Goal: Task Accomplishment & Management: Manage account settings

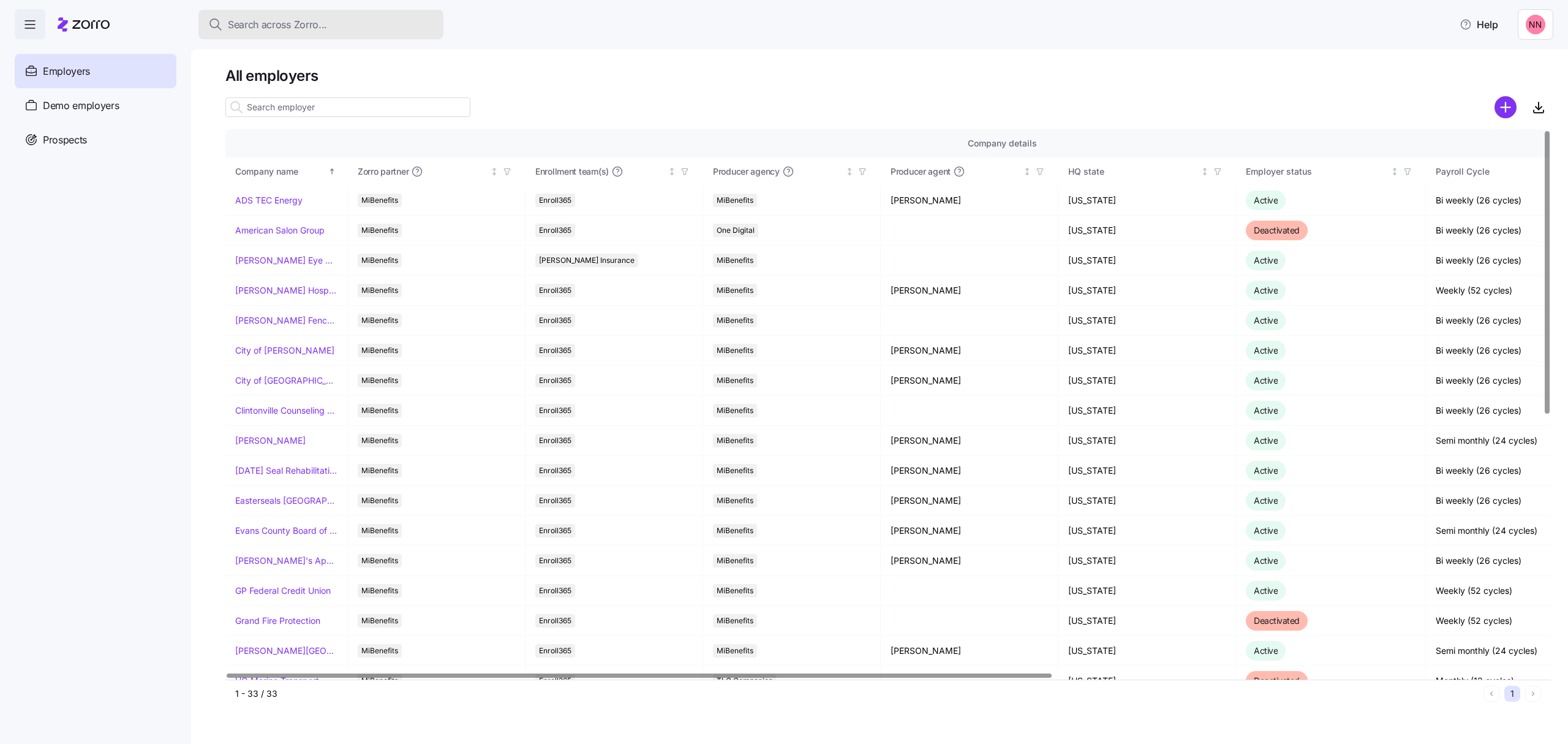
click at [341, 17] on div "Search across Zorro..." at bounding box center [321, 24] width 226 height 16
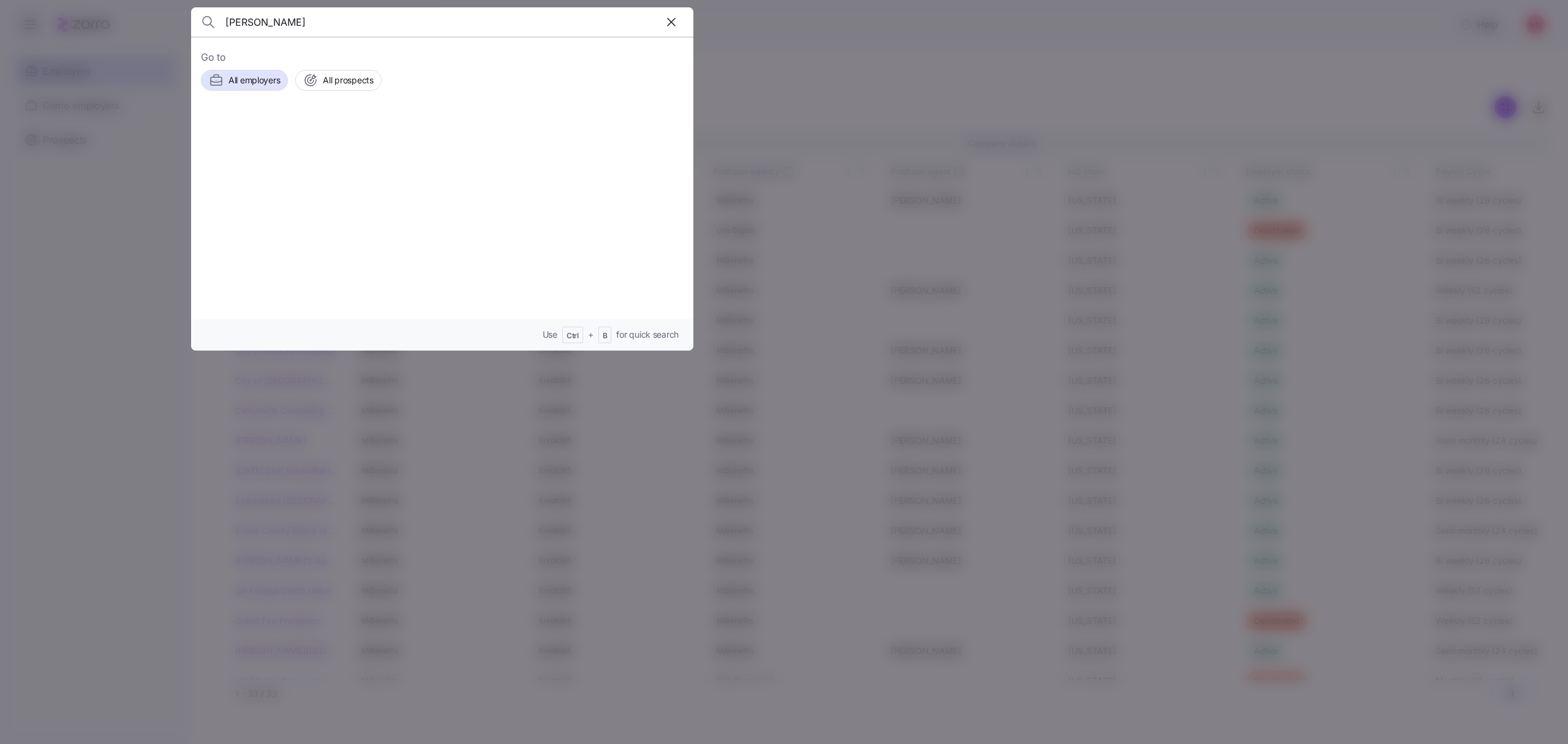
type input "[PERSON_NAME]"
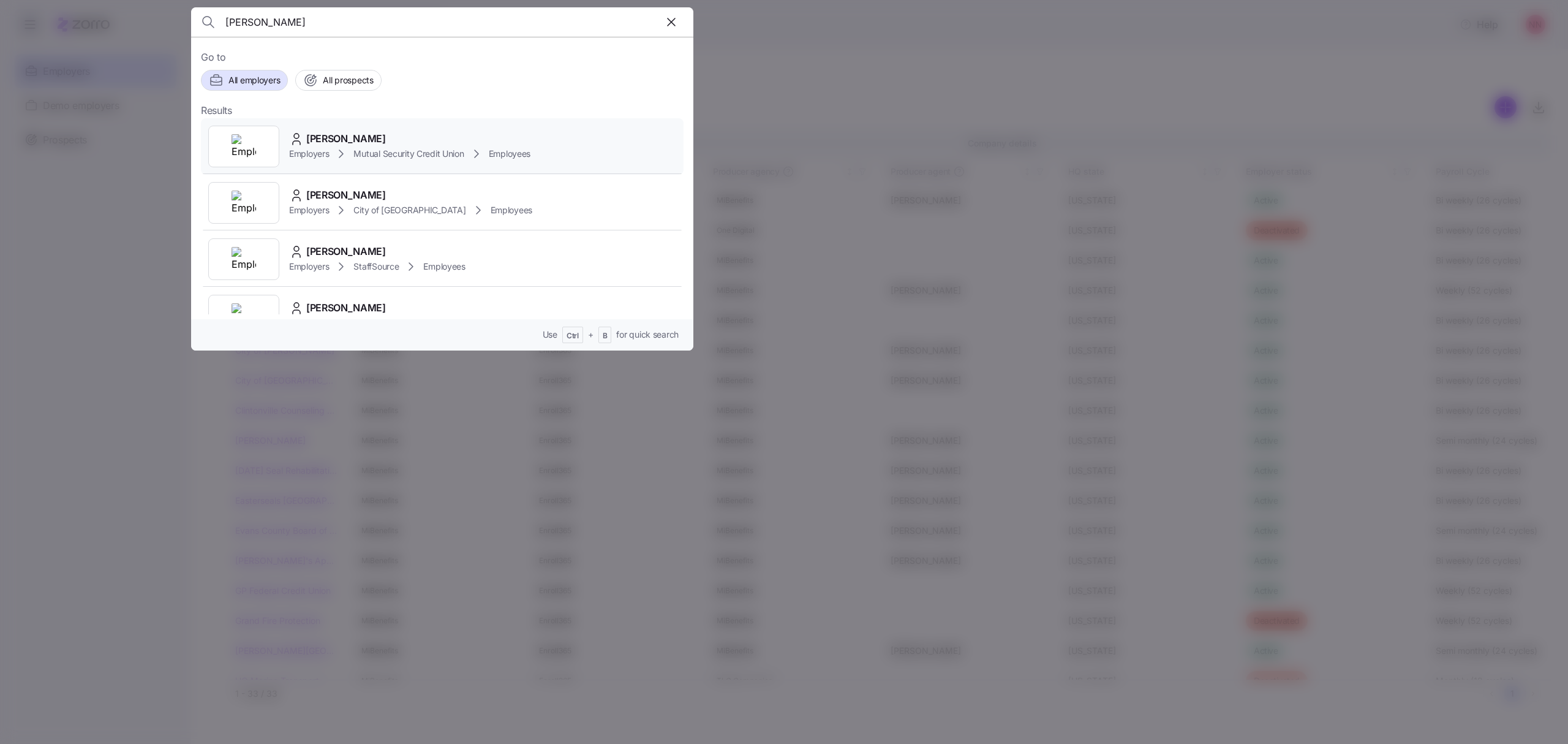
click at [351, 142] on span "[PERSON_NAME]" at bounding box center [346, 139] width 80 height 16
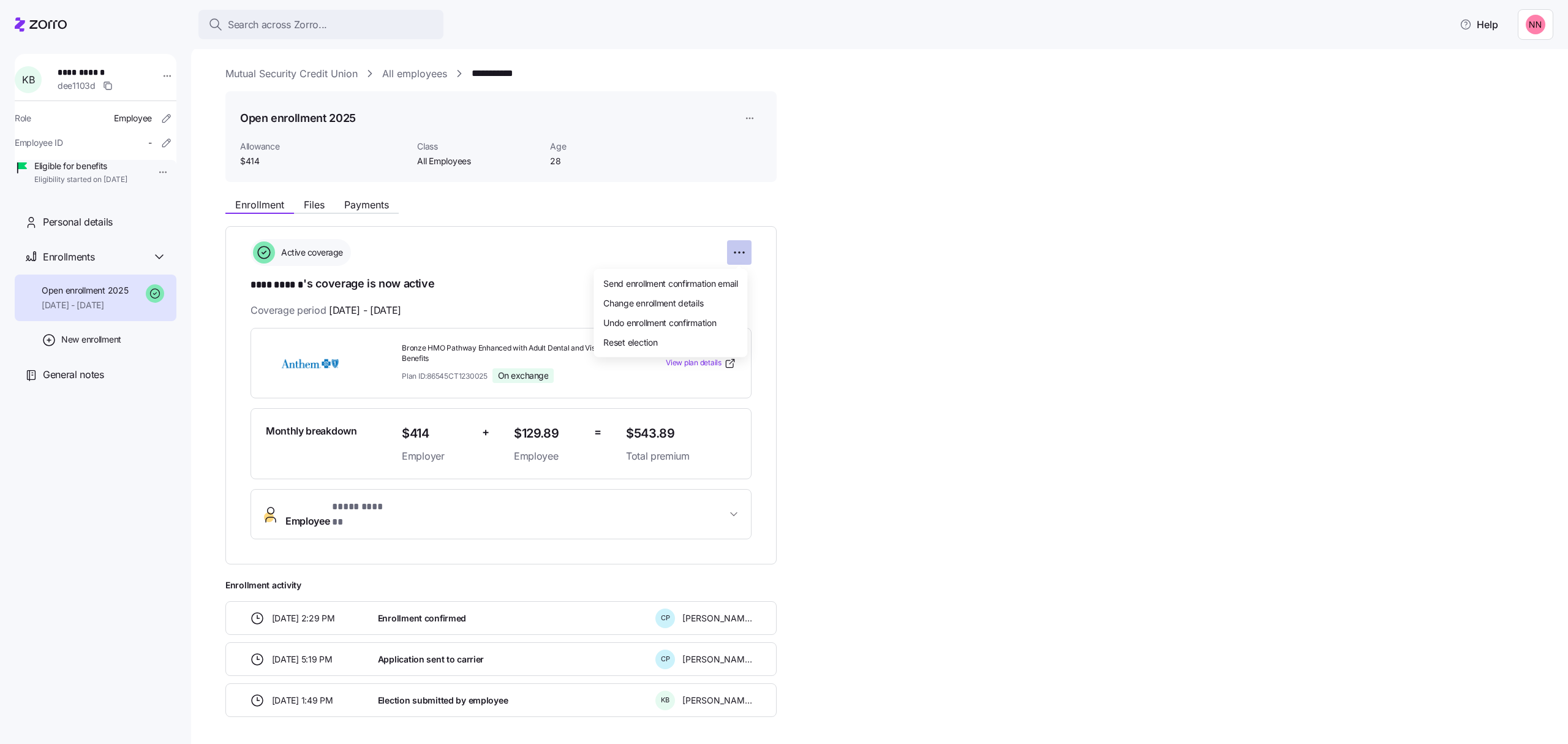
click at [743, 252] on html "**********" at bounding box center [784, 368] width 1568 height 737
click at [150, 171] on html "**********" at bounding box center [784, 368] width 1568 height 737
click at [183, 197] on div "Terminate employee" at bounding box center [194, 201] width 82 height 14
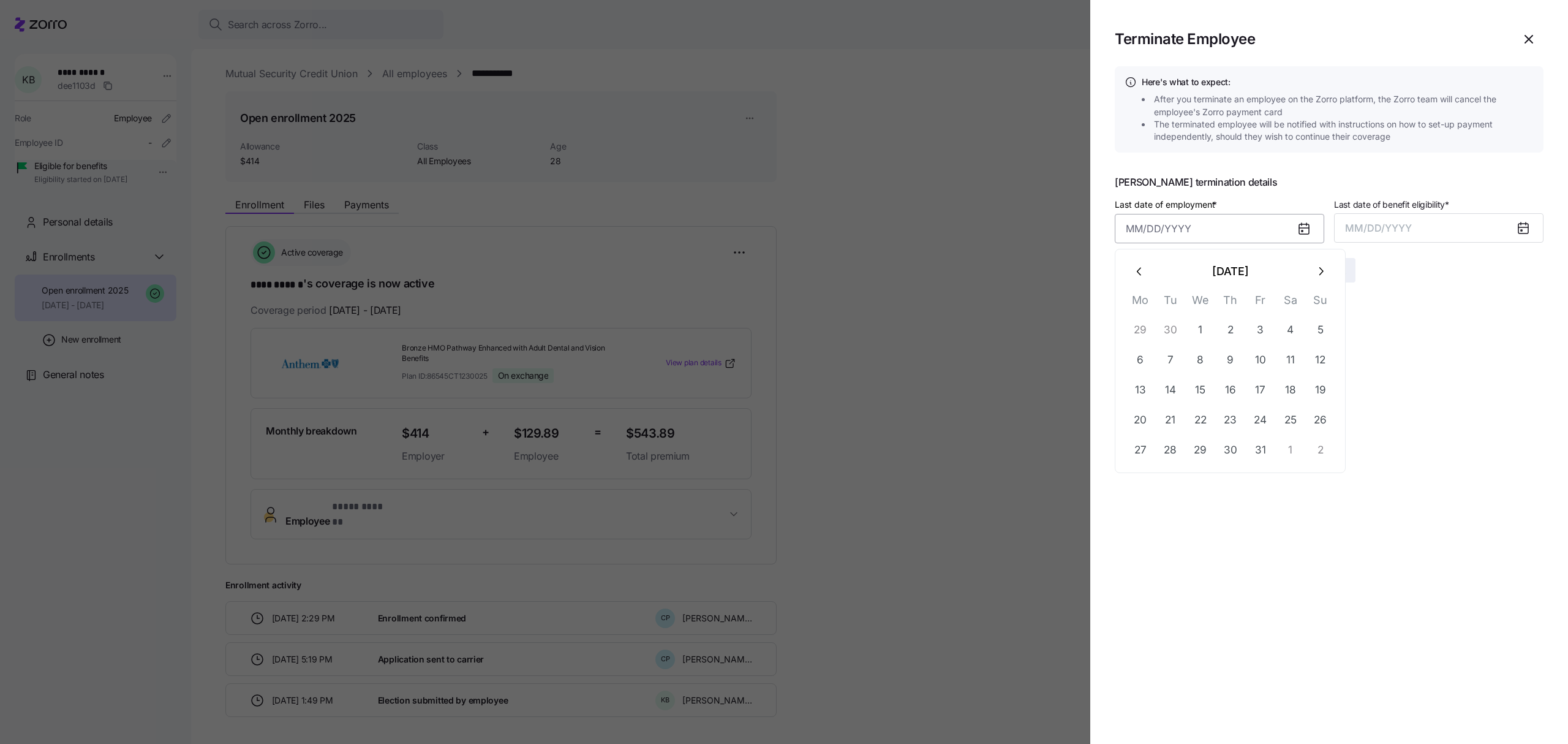
click at [1267, 233] on input "Last date of employment *" at bounding box center [1219, 229] width 209 height 29
click at [1138, 265] on icon "button" at bounding box center [1140, 271] width 14 height 14
click at [1291, 386] on button "20" at bounding box center [1290, 390] width 29 height 29
type input "[DATE]"
click at [1412, 224] on button "MM/DD/YYYY" at bounding box center [1439, 228] width 209 height 29
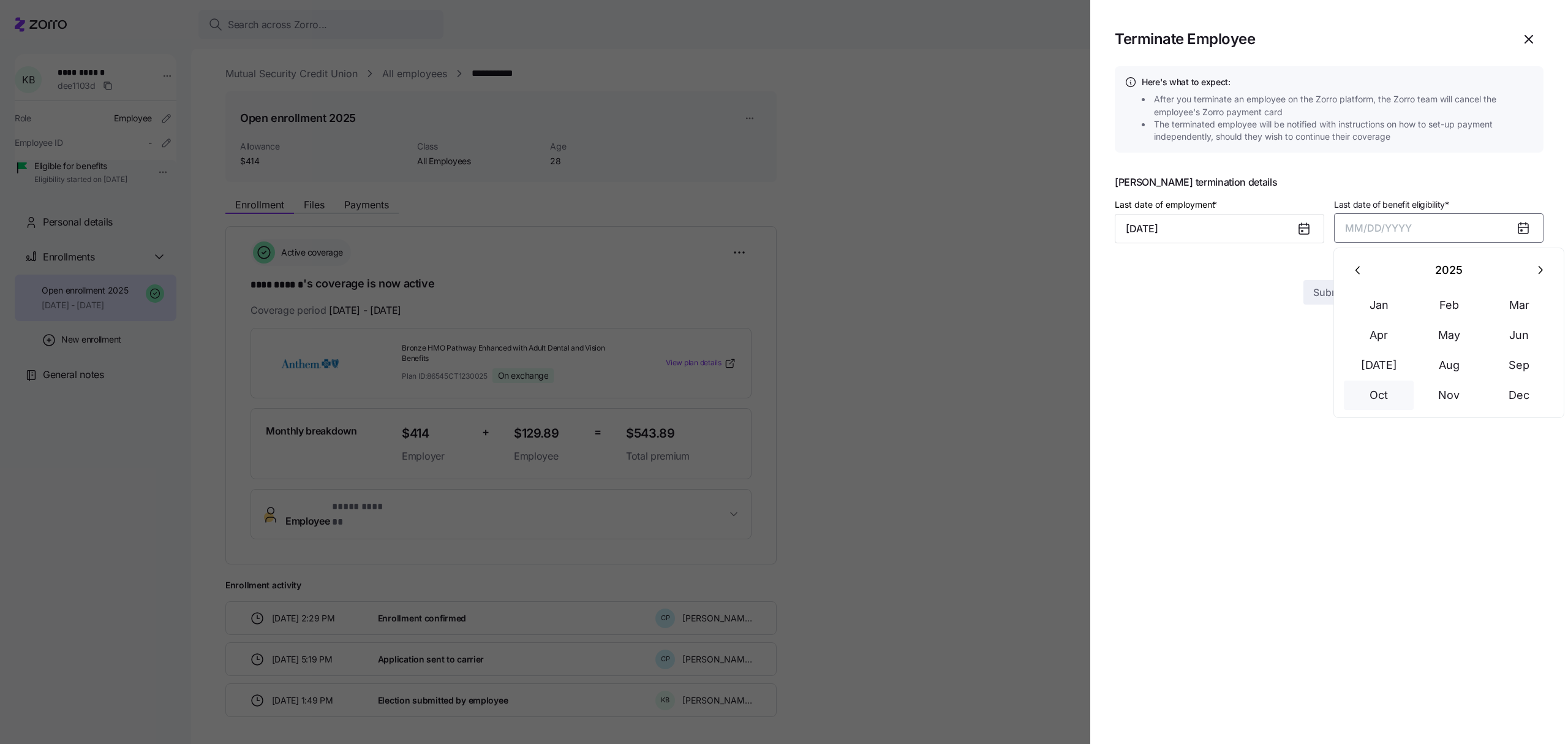
click at [1378, 397] on button "Oct" at bounding box center [1379, 395] width 70 height 29
click at [1327, 263] on button "Submit" at bounding box center [1329, 270] width 52 height 24
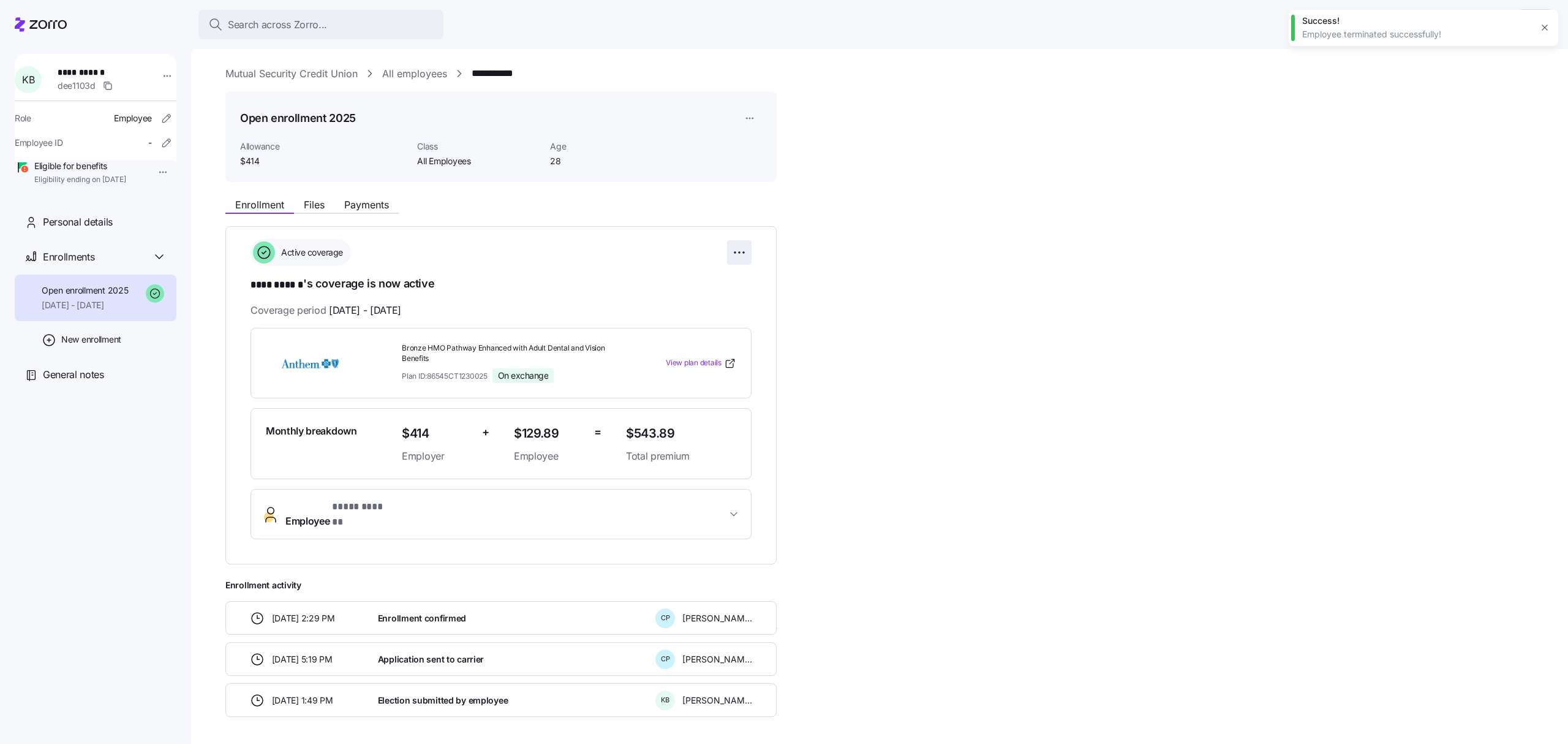
click at [737, 248] on html "**********" at bounding box center [784, 368] width 1568 height 737
click at [697, 305] on span "Change enrollment details" at bounding box center [653, 302] width 100 height 12
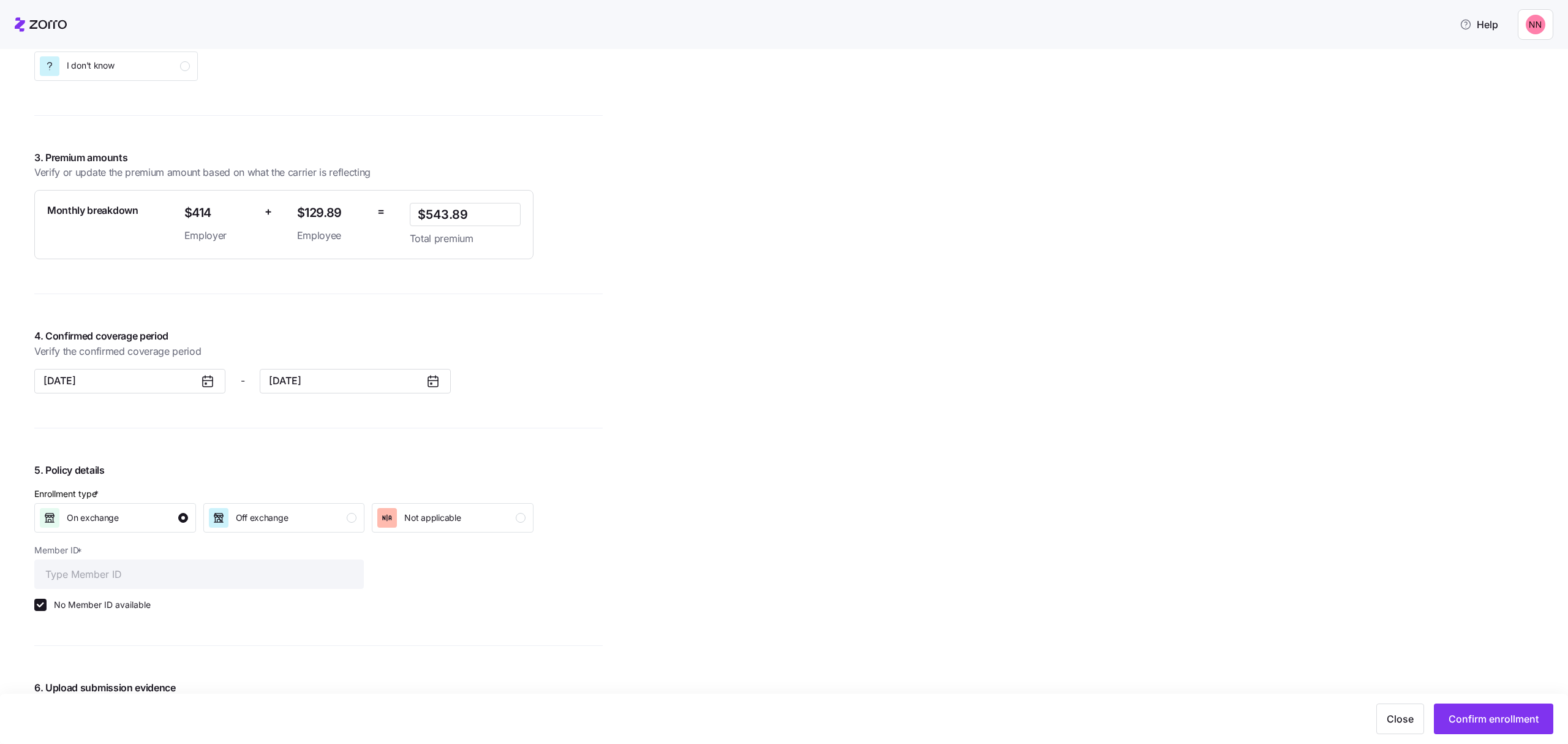
scroll to position [812, 0]
click at [432, 382] on icon at bounding box center [433, 385] width 10 height 10
click at [397, 384] on button "[DATE]" at bounding box center [355, 384] width 191 height 24
click at [307, 533] on button "Oct" at bounding box center [301, 534] width 61 height 26
click at [1511, 717] on span "Confirm enrollment" at bounding box center [1494, 719] width 90 height 15
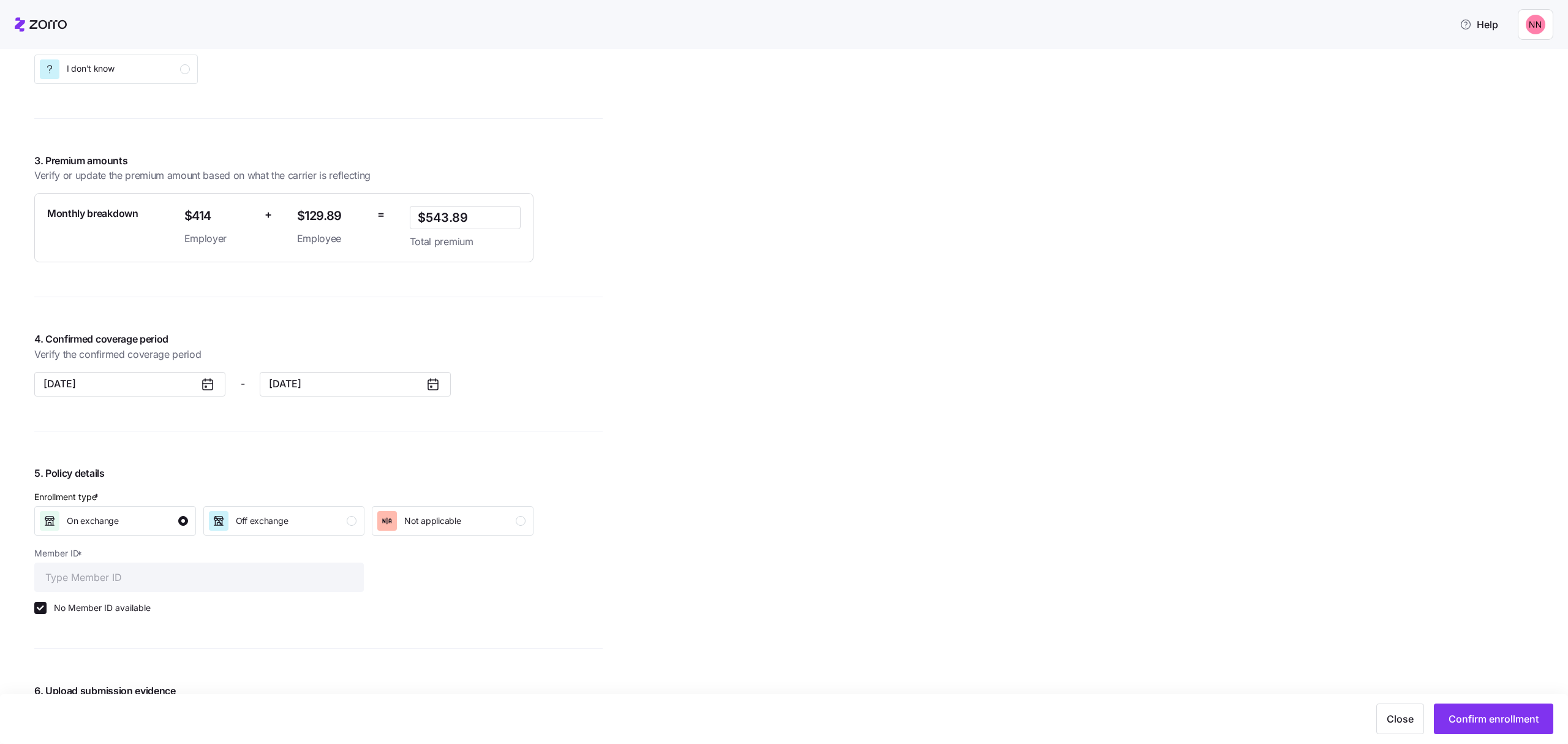
scroll to position [836, 0]
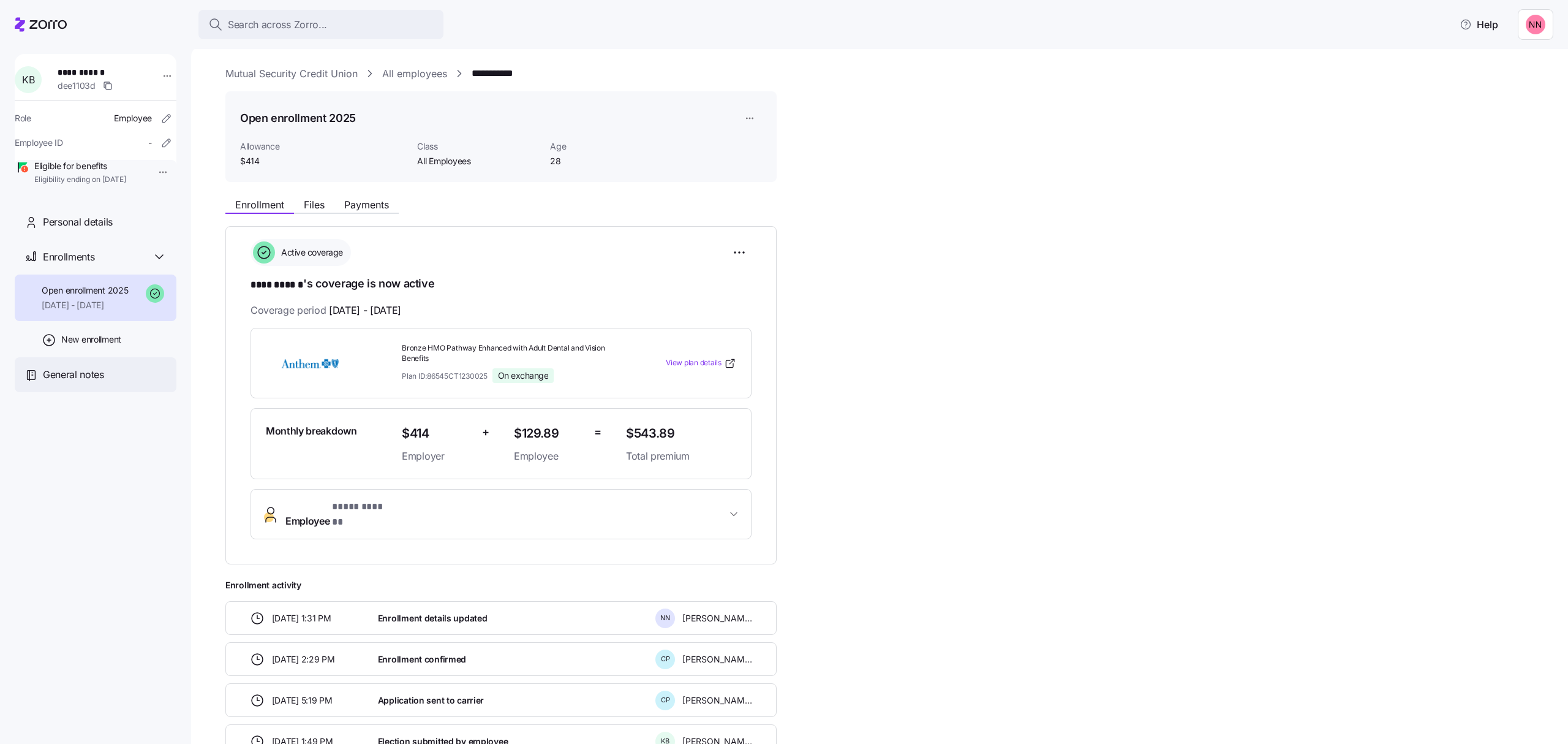
click at [69, 382] on span "General notes" at bounding box center [73, 375] width 61 height 16
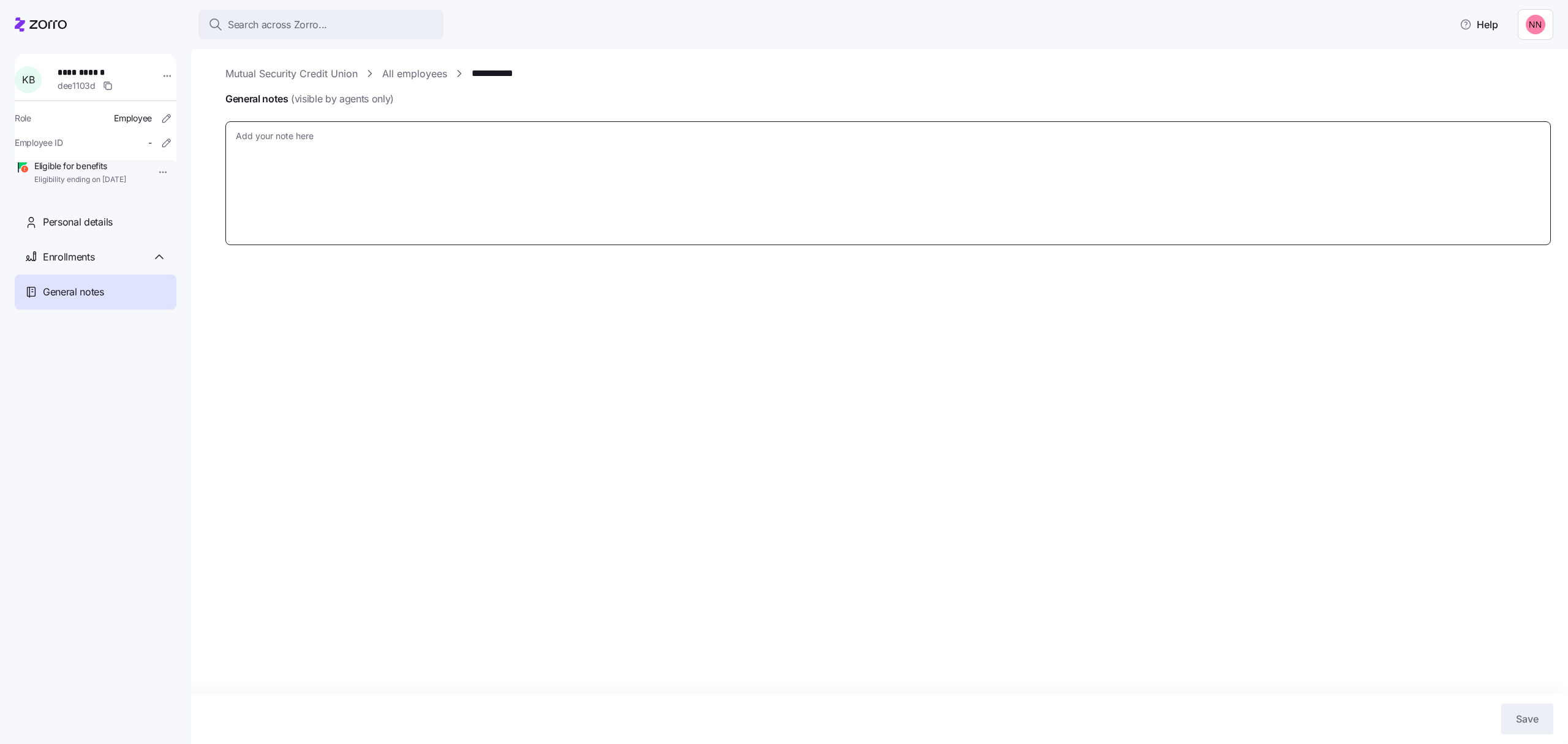
click at [500, 158] on textarea "General notes (visible by agents only)" at bounding box center [888, 183] width 1326 height 124
type textarea "x"
type textarea "E"
type textarea "x"
type textarea "Emp"
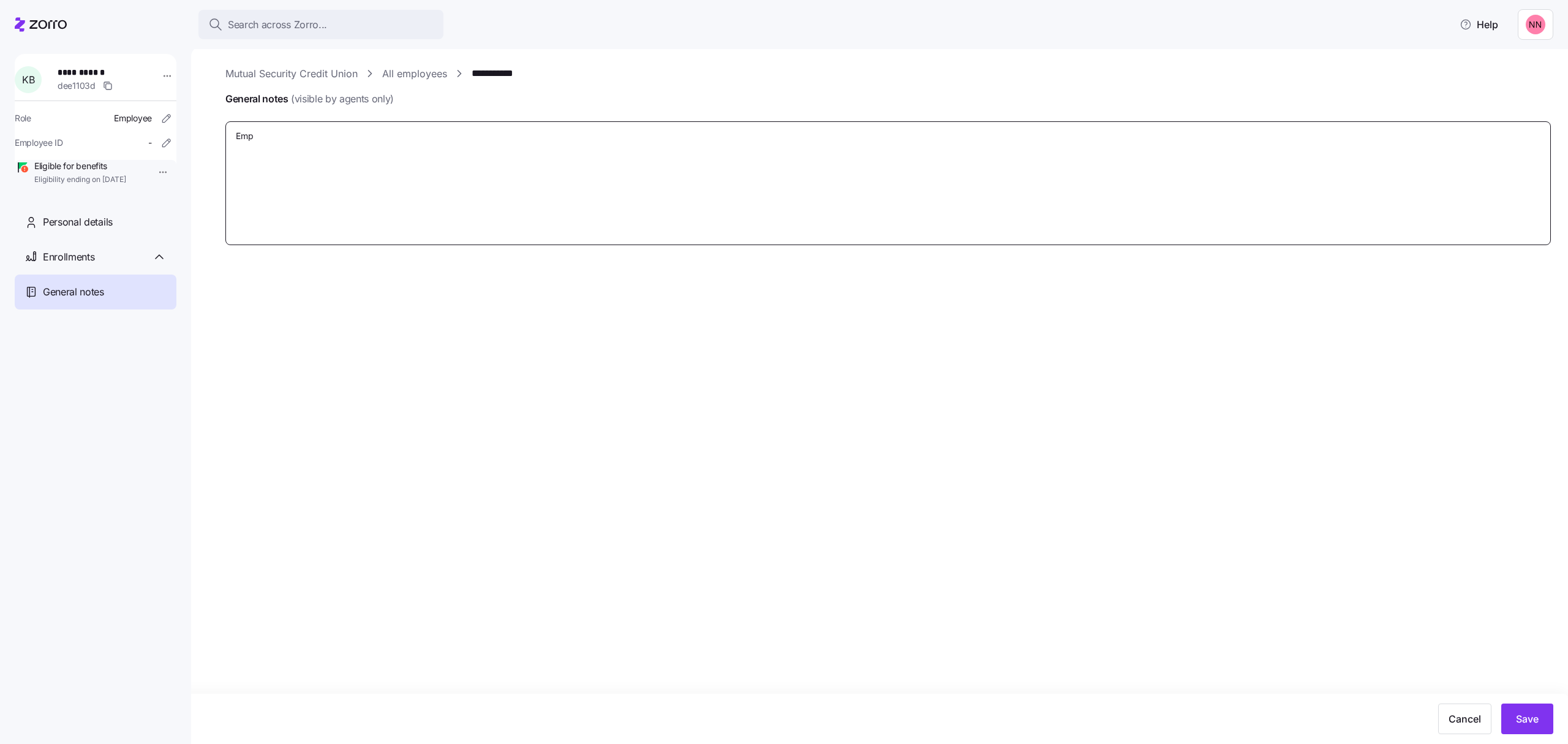
type textarea "x"
type textarea "Empl"
type textarea "x"
type textarea "Emplo"
type textarea "x"
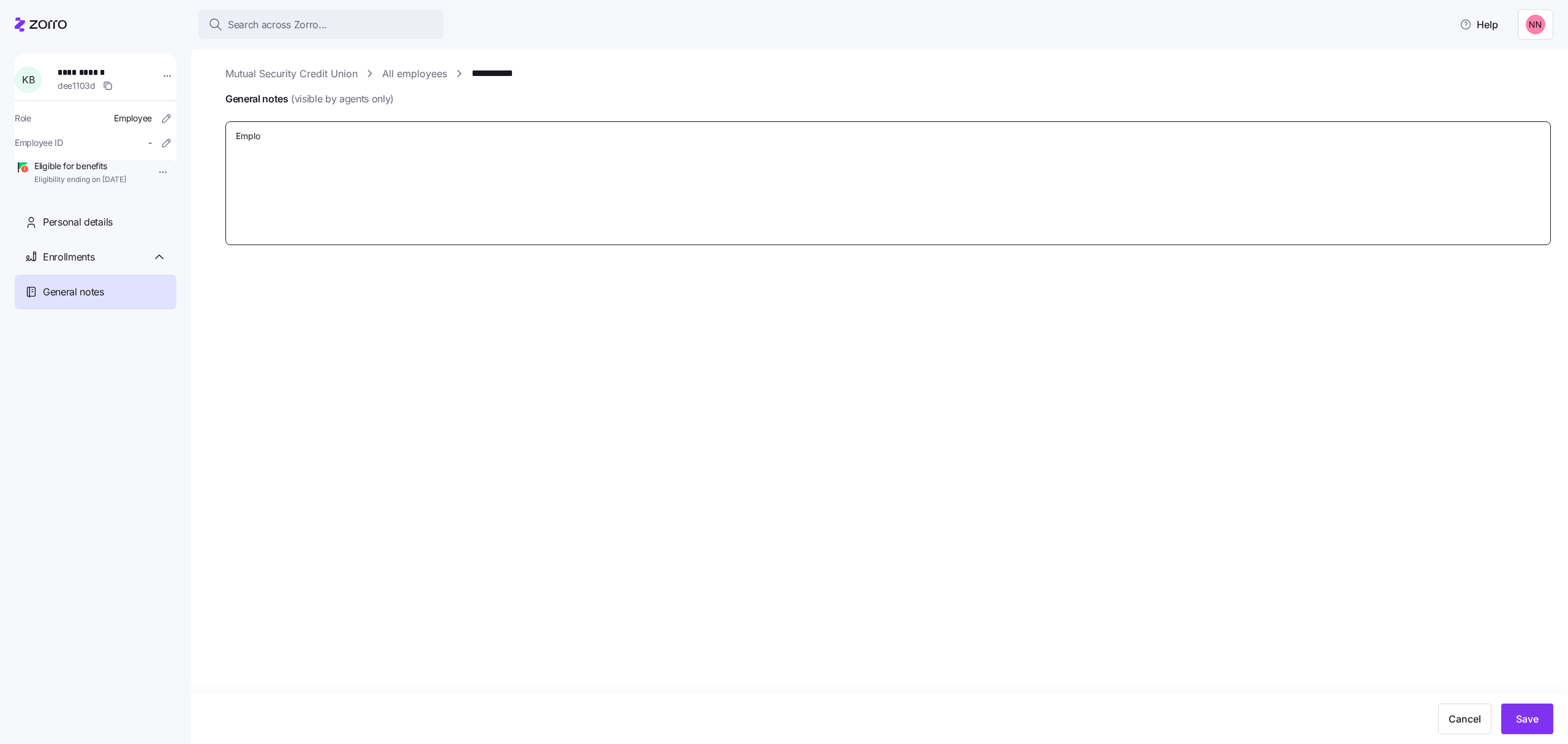
type textarea "Employ"
type textarea "x"
type textarea "Employe"
type textarea "x"
type textarea "Employee"
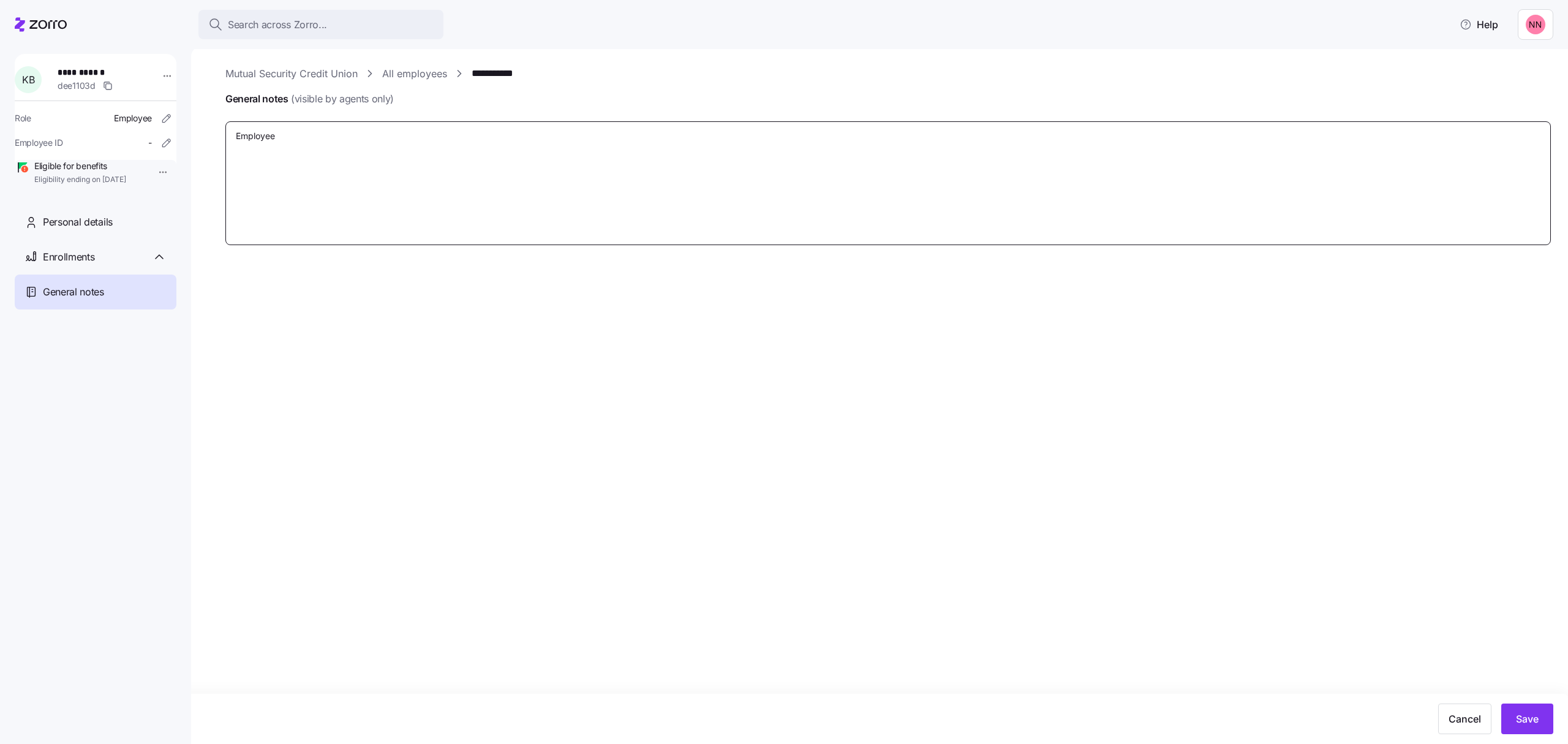
type textarea "x"
type textarea "Employee"
type textarea "x"
type textarea "Employee g"
type textarea "x"
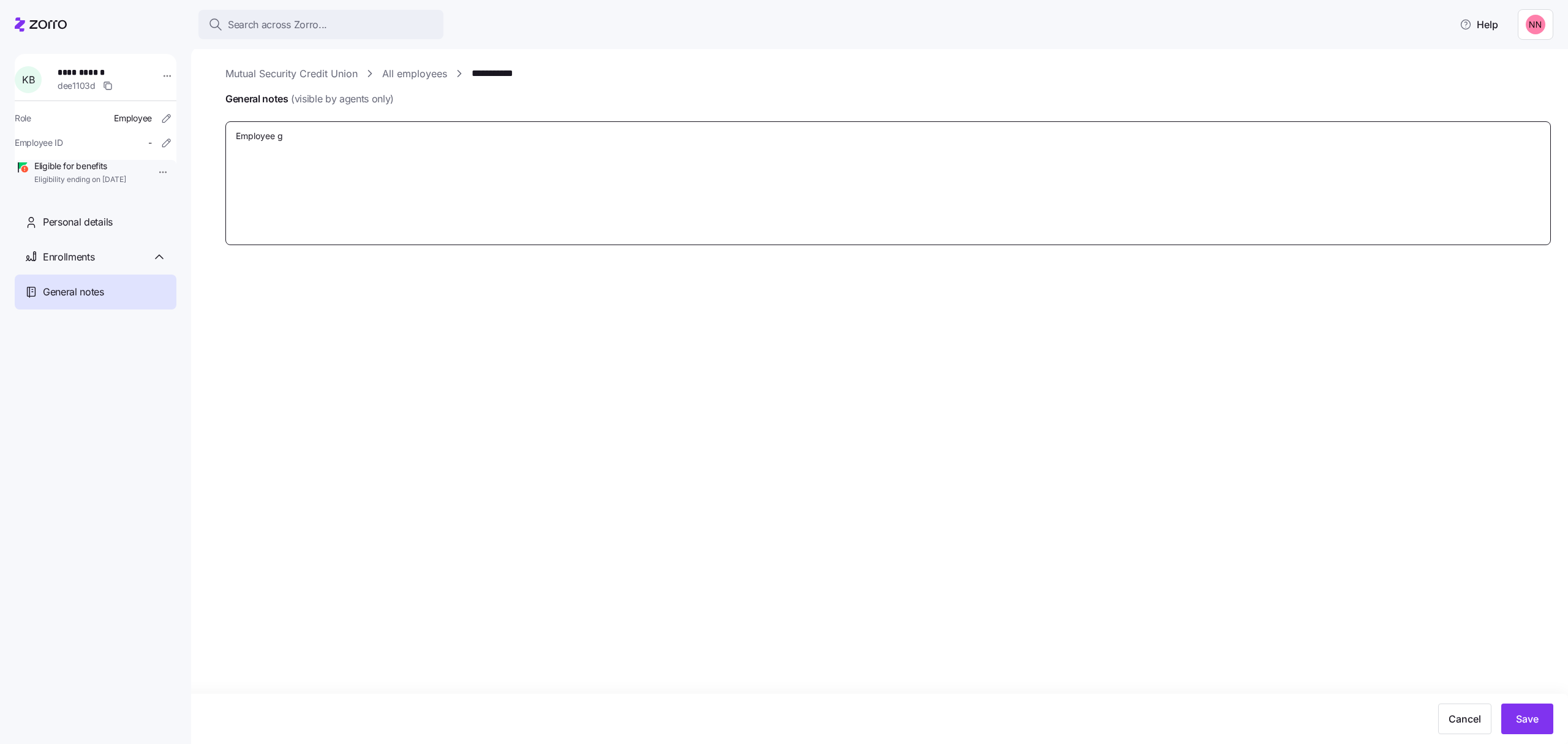
type textarea "Employee go"
type textarea "x"
type textarea "Employee got"
type textarea "x"
type textarea "Employee got"
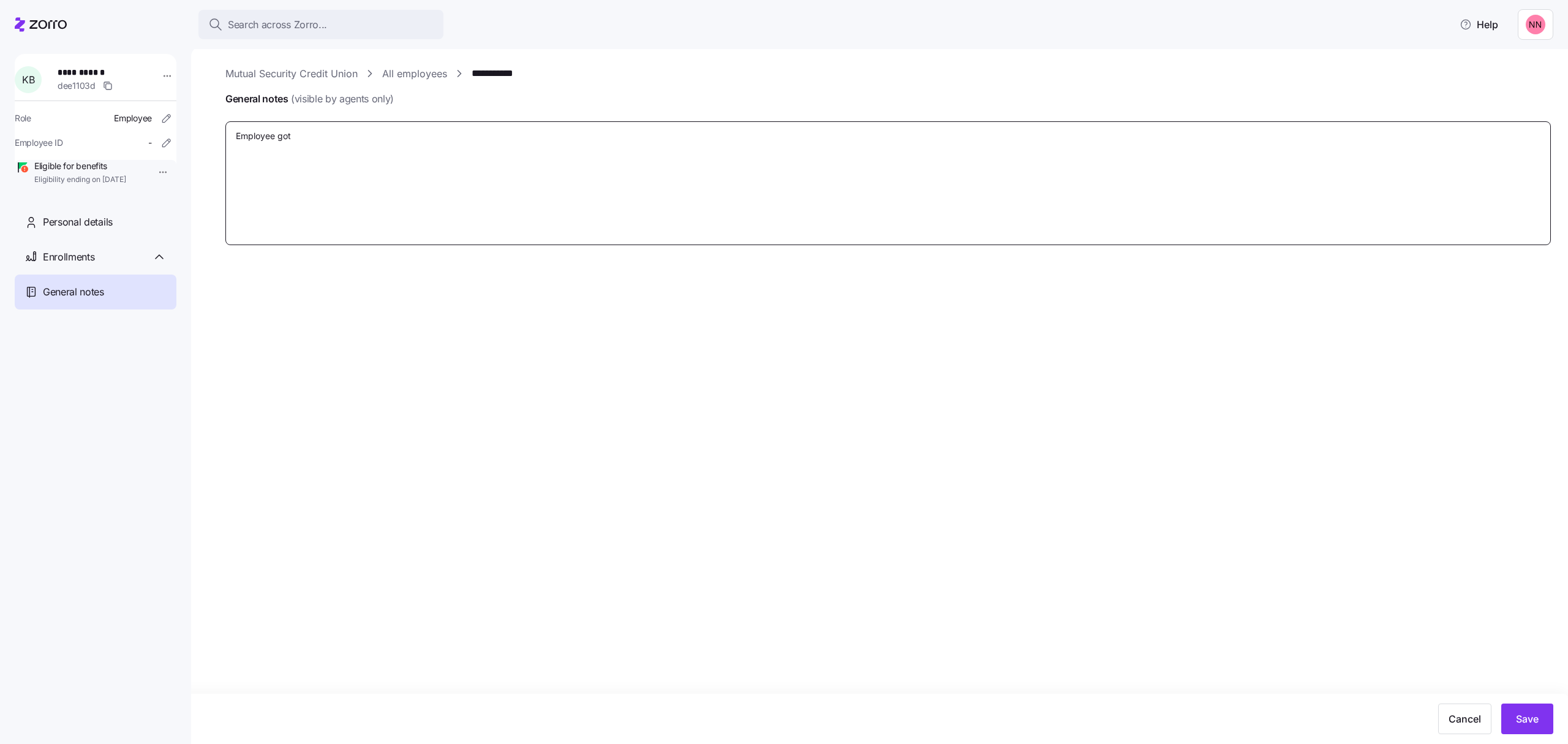
type textarea "x"
type textarea "Employee got ma"
type textarea "x"
type textarea "Employee got mar"
type textarea "x"
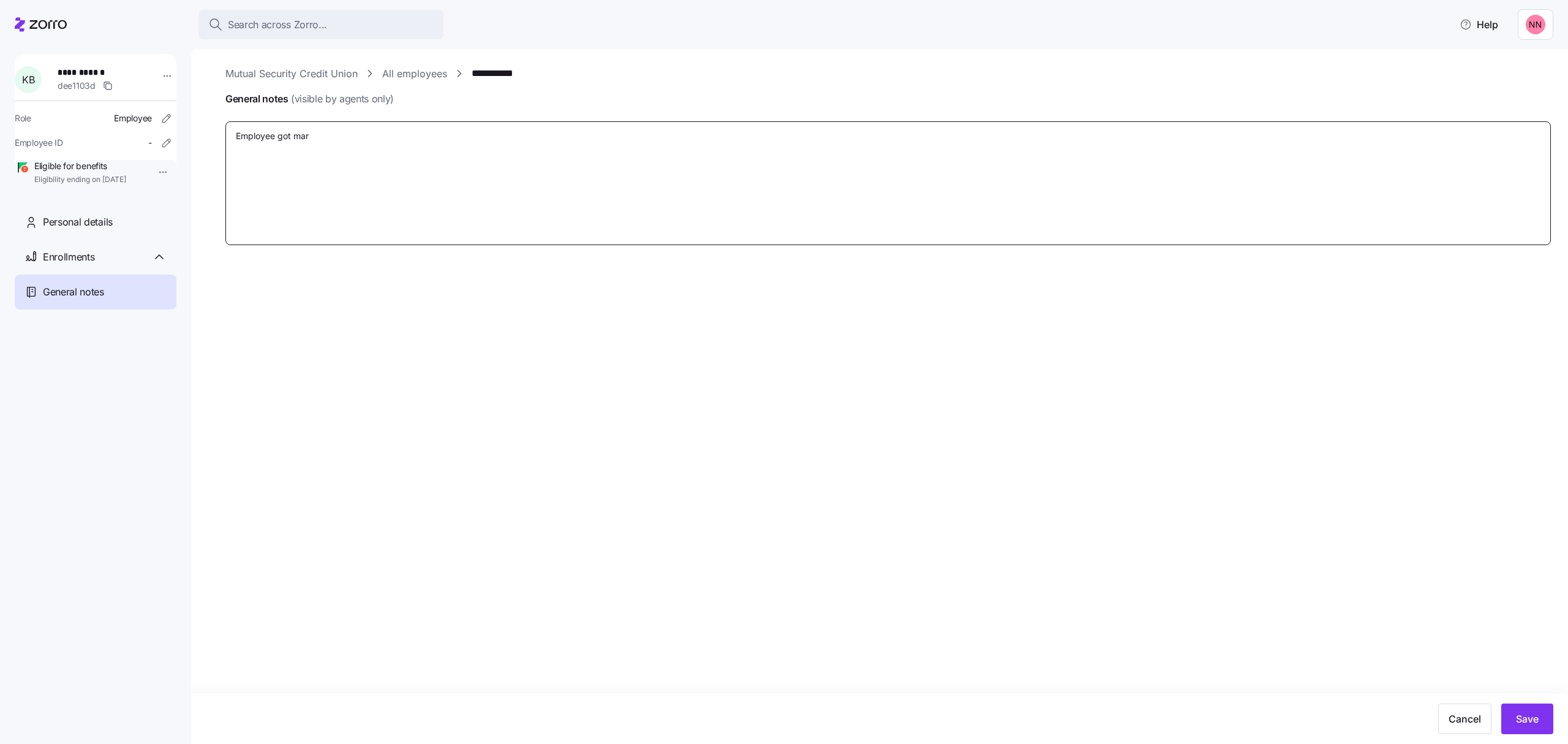
type textarea "Employee got [PERSON_NAME]"
type textarea "x"
type textarea "Employee got marri"
type textarea "x"
type textarea "Employee got marrie"
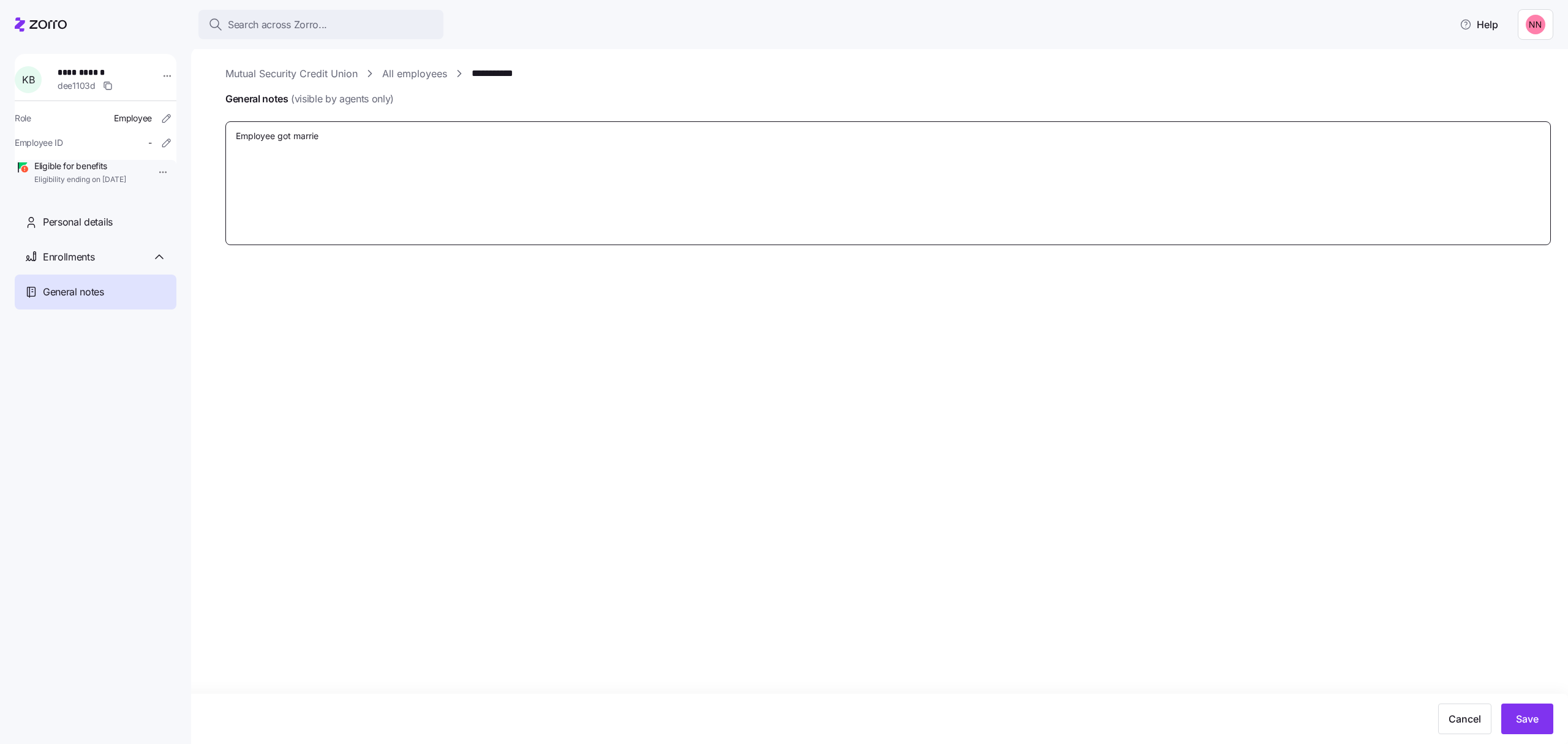
type textarea "x"
type textarea "Employee got married"
type textarea "x"
type textarea "Employee got married"
type textarea "x"
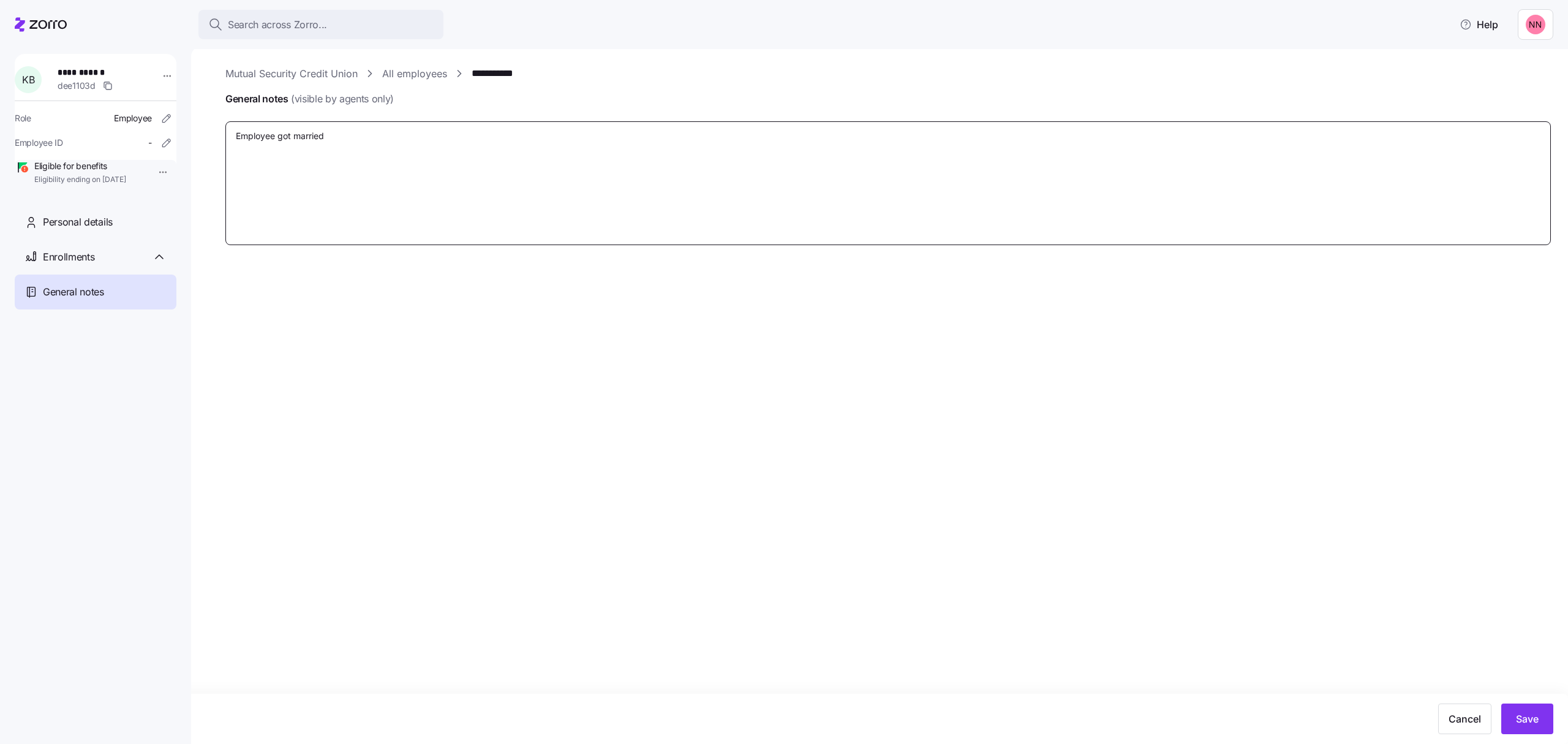
type textarea "Employee got married a"
type textarea "x"
type textarea "Employee got married an"
type textarea "x"
type textarea "Employee got married and"
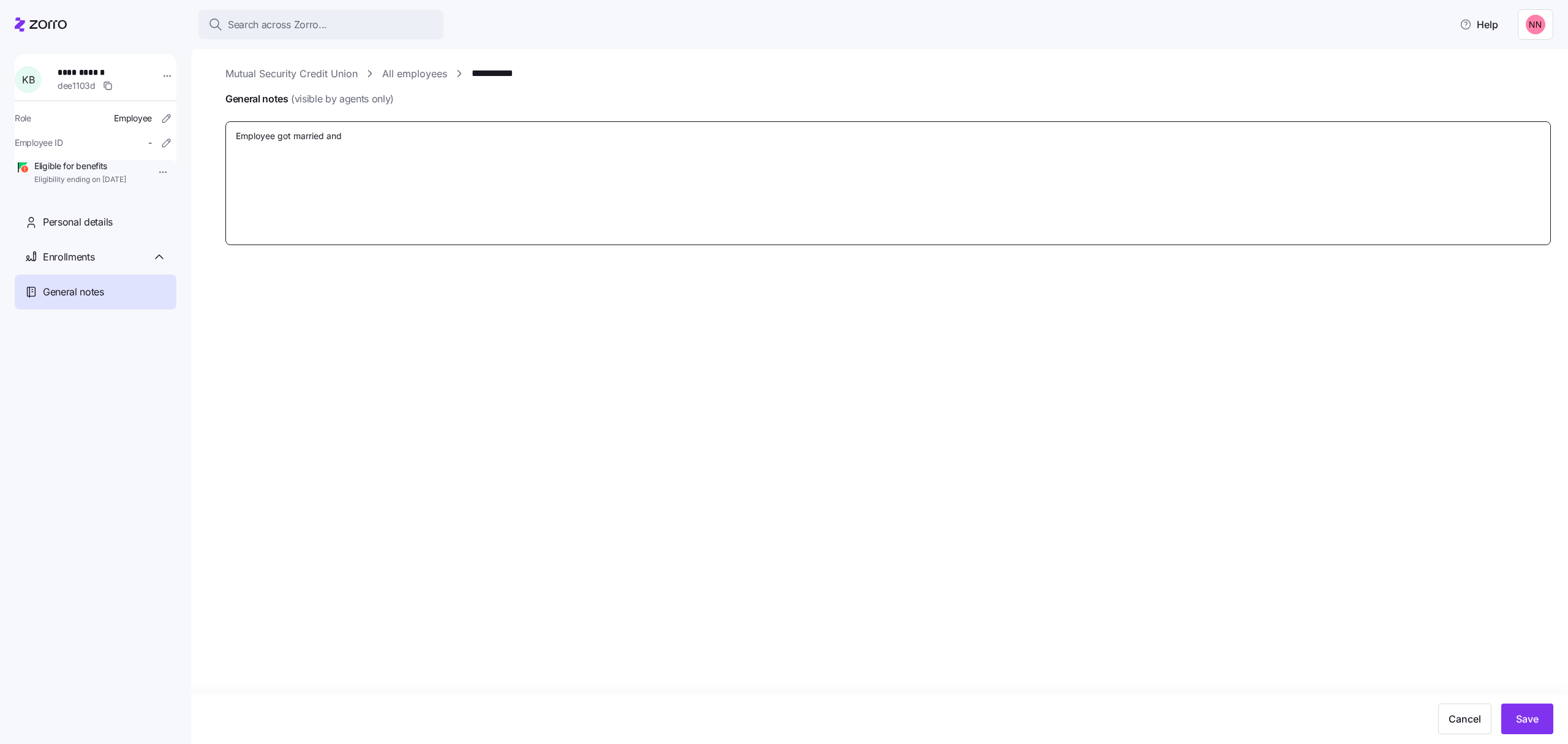
type textarea "x"
type textarea "Employee got married and"
type textarea "x"
type textarea "Employee got married and w"
type textarea "x"
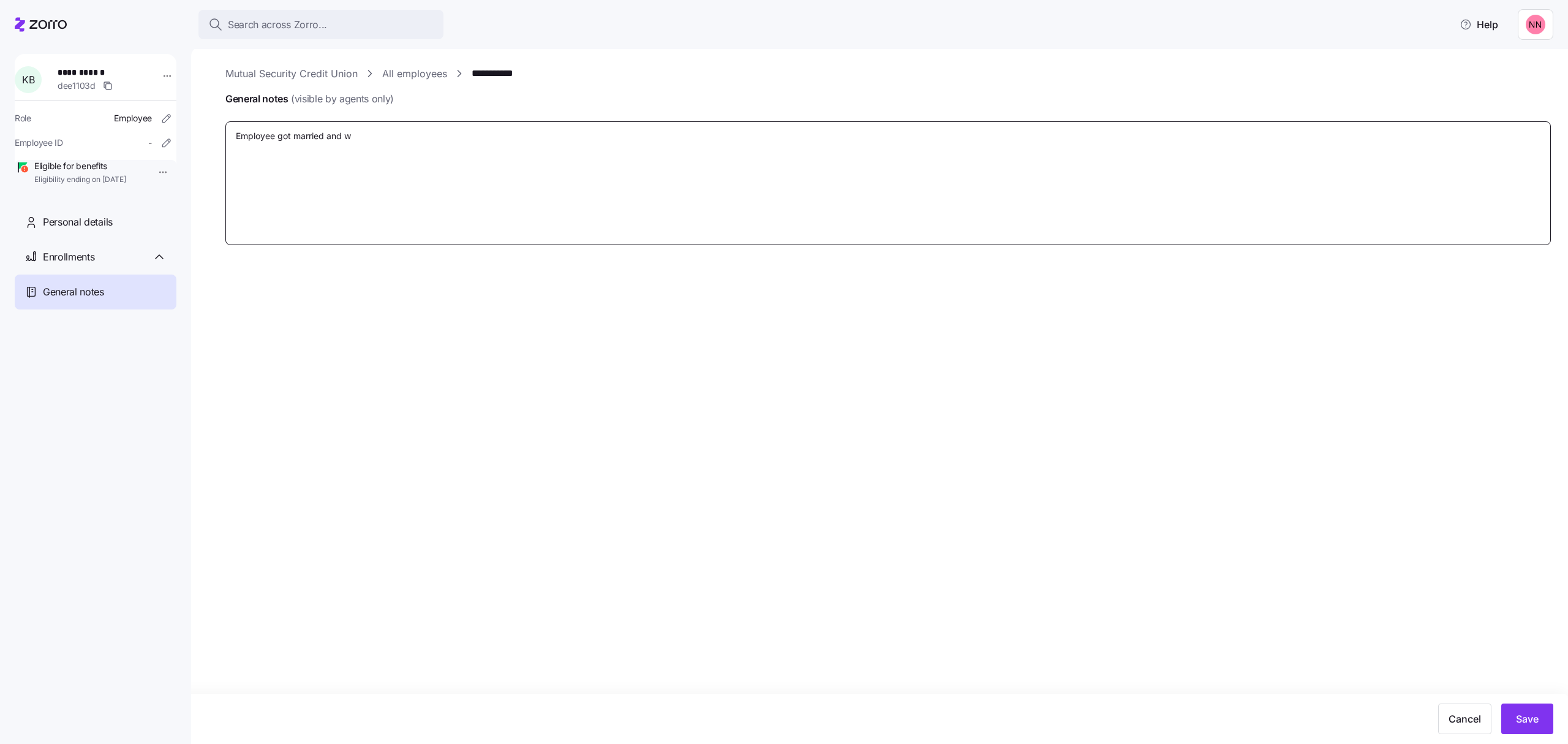
type textarea "Employee got married and"
type textarea "x"
type textarea "Employee got married and w"
type textarea "x"
type textarea "Employee got married and"
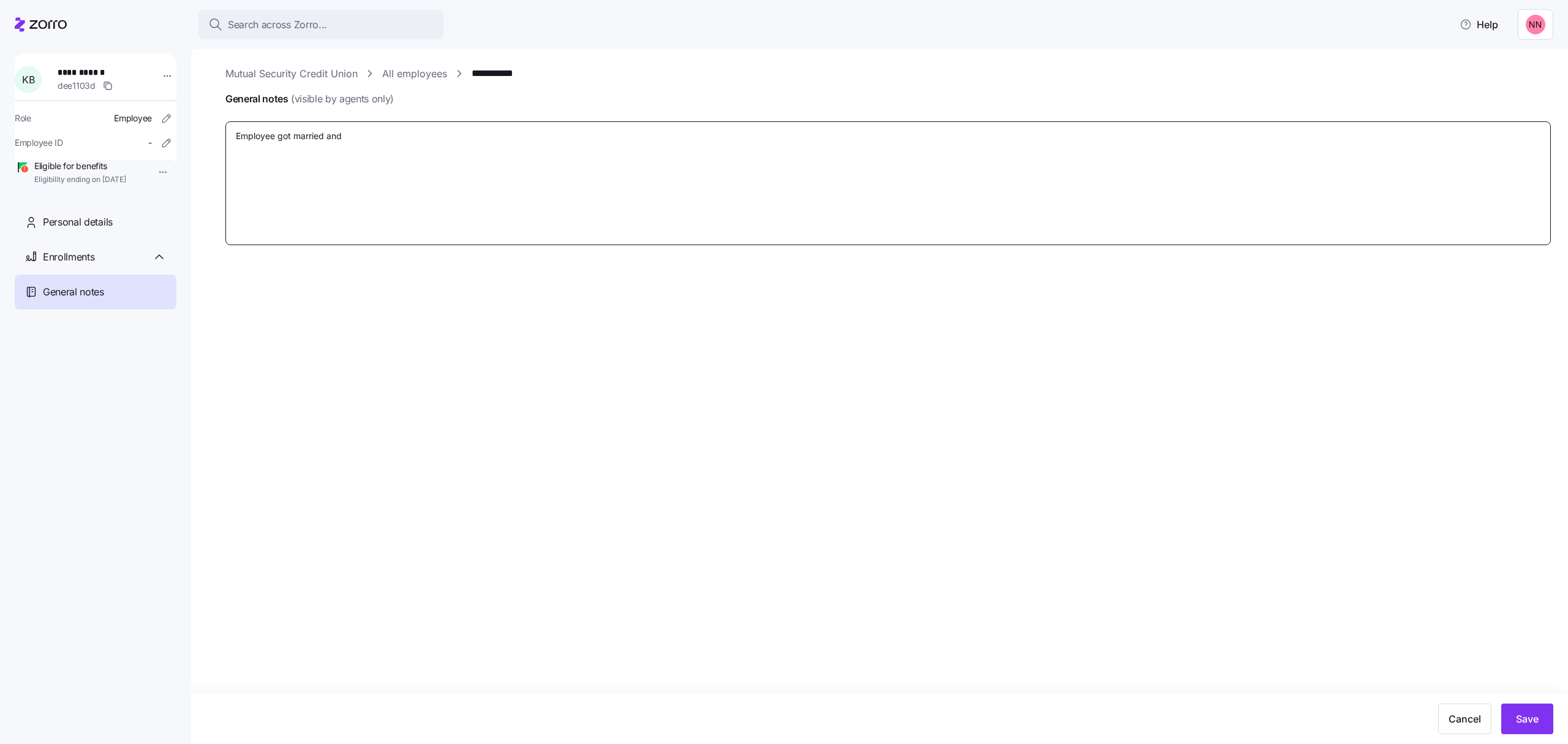
type textarea "x"
type textarea "Employee got married and h"
type textarea "x"
type textarea "Employee got married and ha"
type textarea "x"
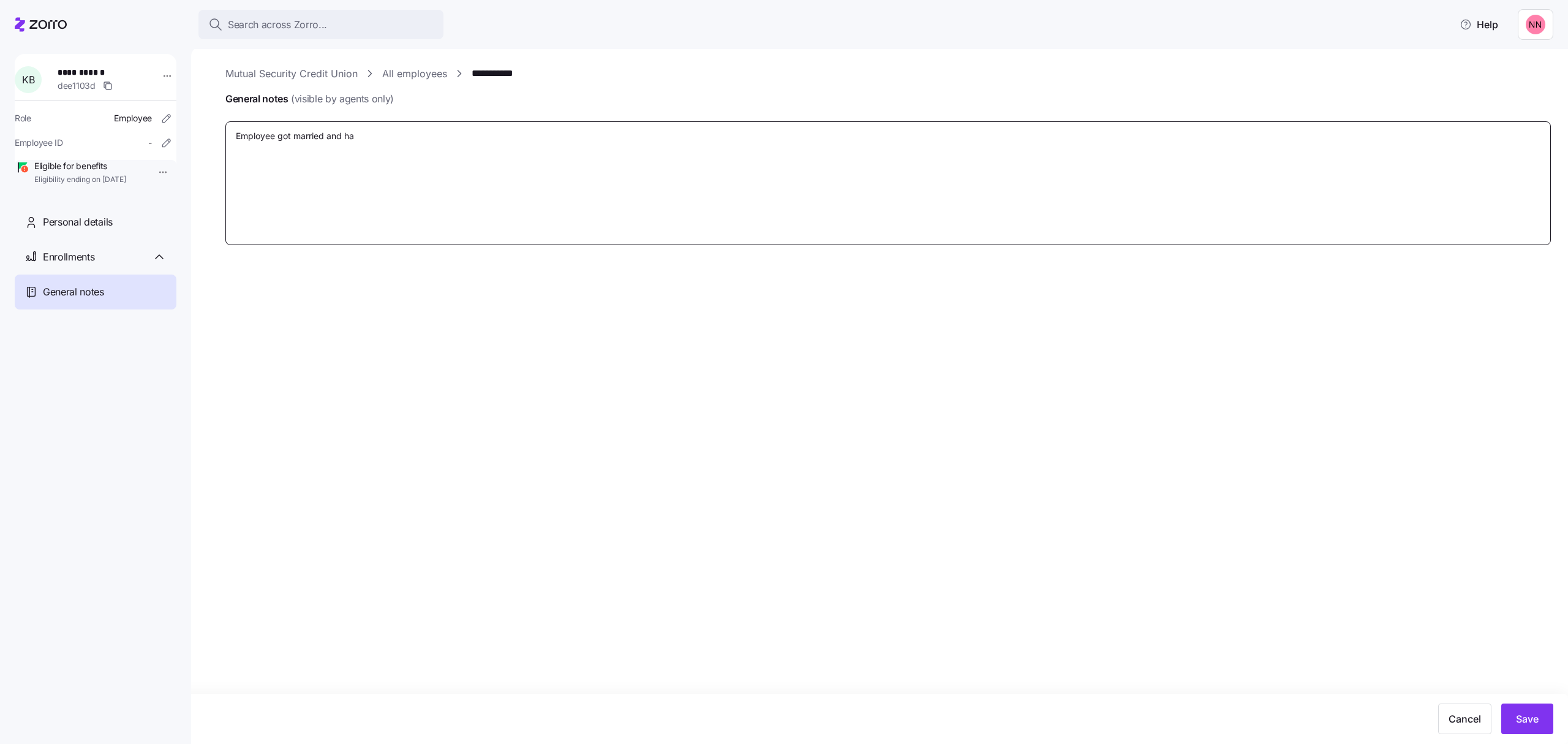
type textarea "Employee got married and has"
type textarea "x"
type textarea "Employee got married and has"
type textarea "x"
type textarea "Employee got married and has c"
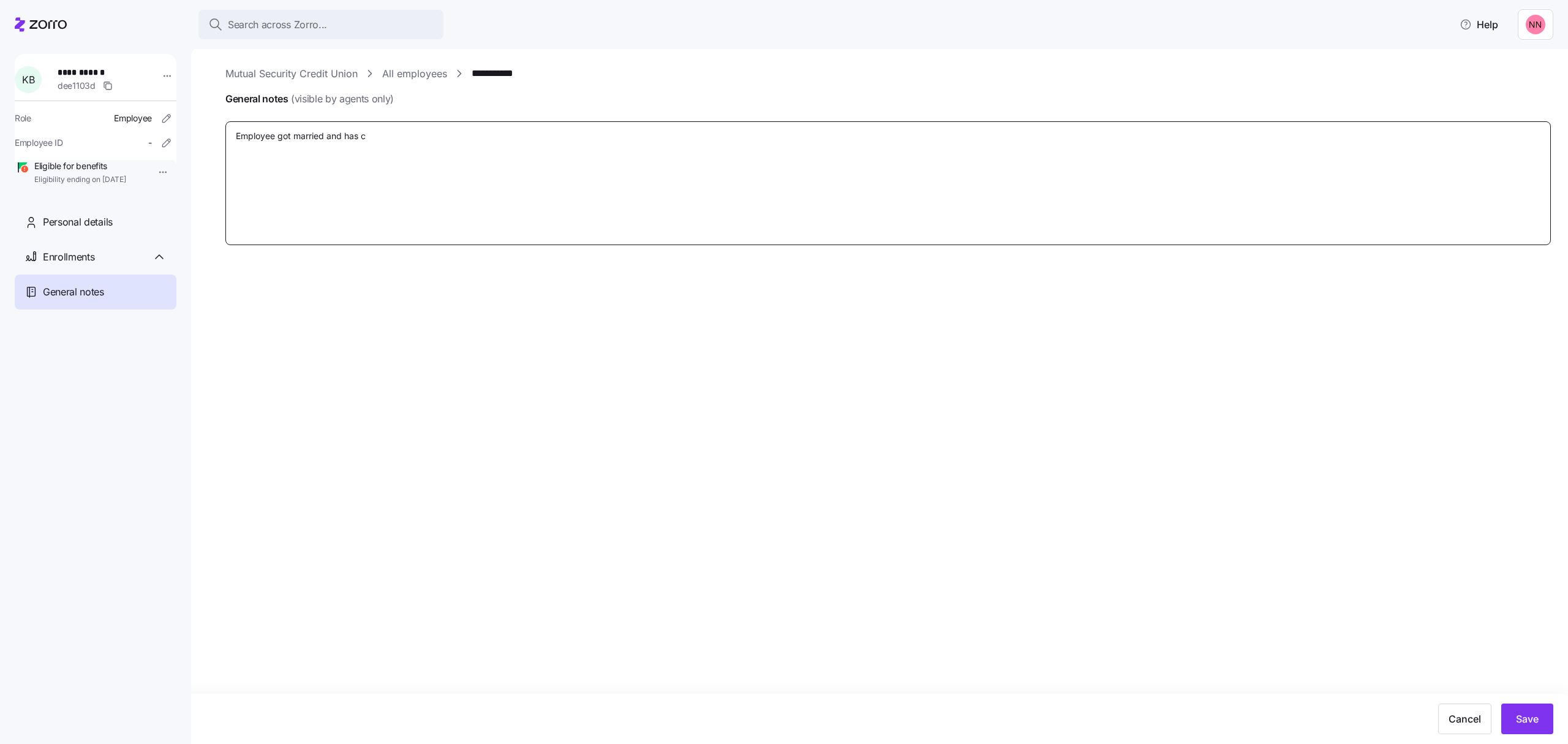
type textarea "x"
type textarea "Employee got married and has co"
type textarea "x"
type textarea "Employee got married and has cov"
type textarea "x"
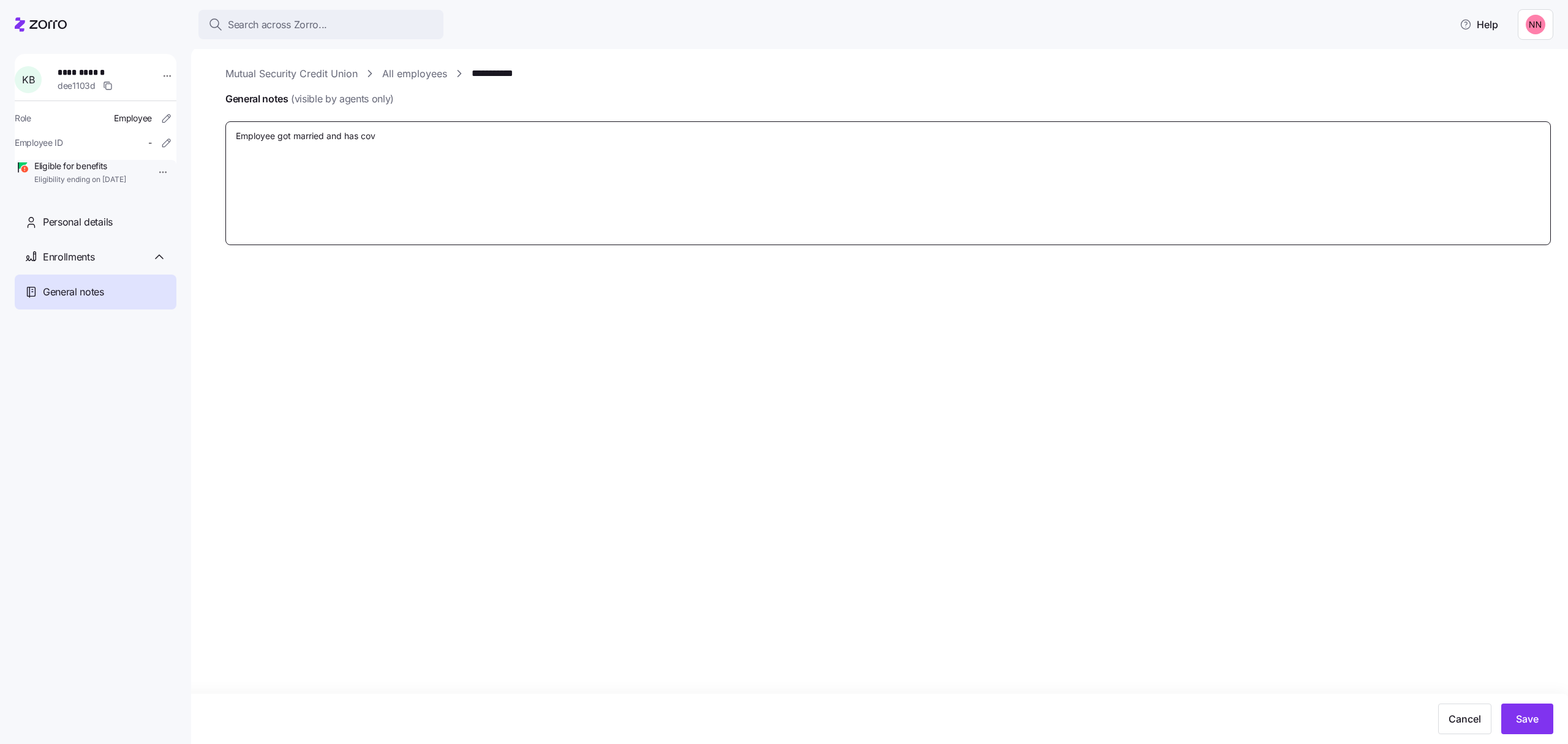
type textarea "Employee got married and has cove"
type textarea "x"
type textarea "Employee got married and has cover"
type textarea "x"
type textarea "Employee got married and has covera"
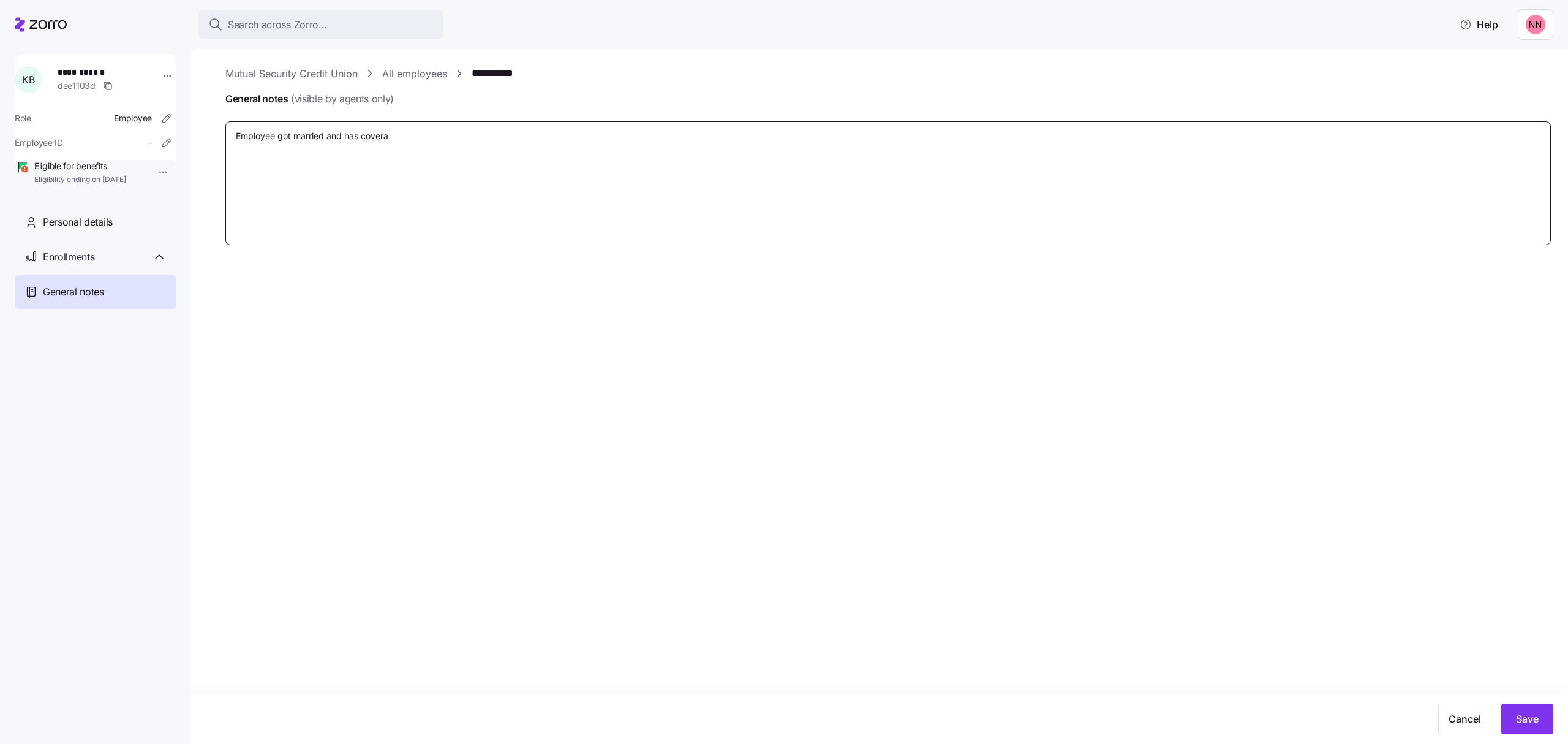
type textarea "x"
type textarea "Employee got married and has coverag"
type textarea "x"
type textarea "Employee got married and has coverage"
type textarea "x"
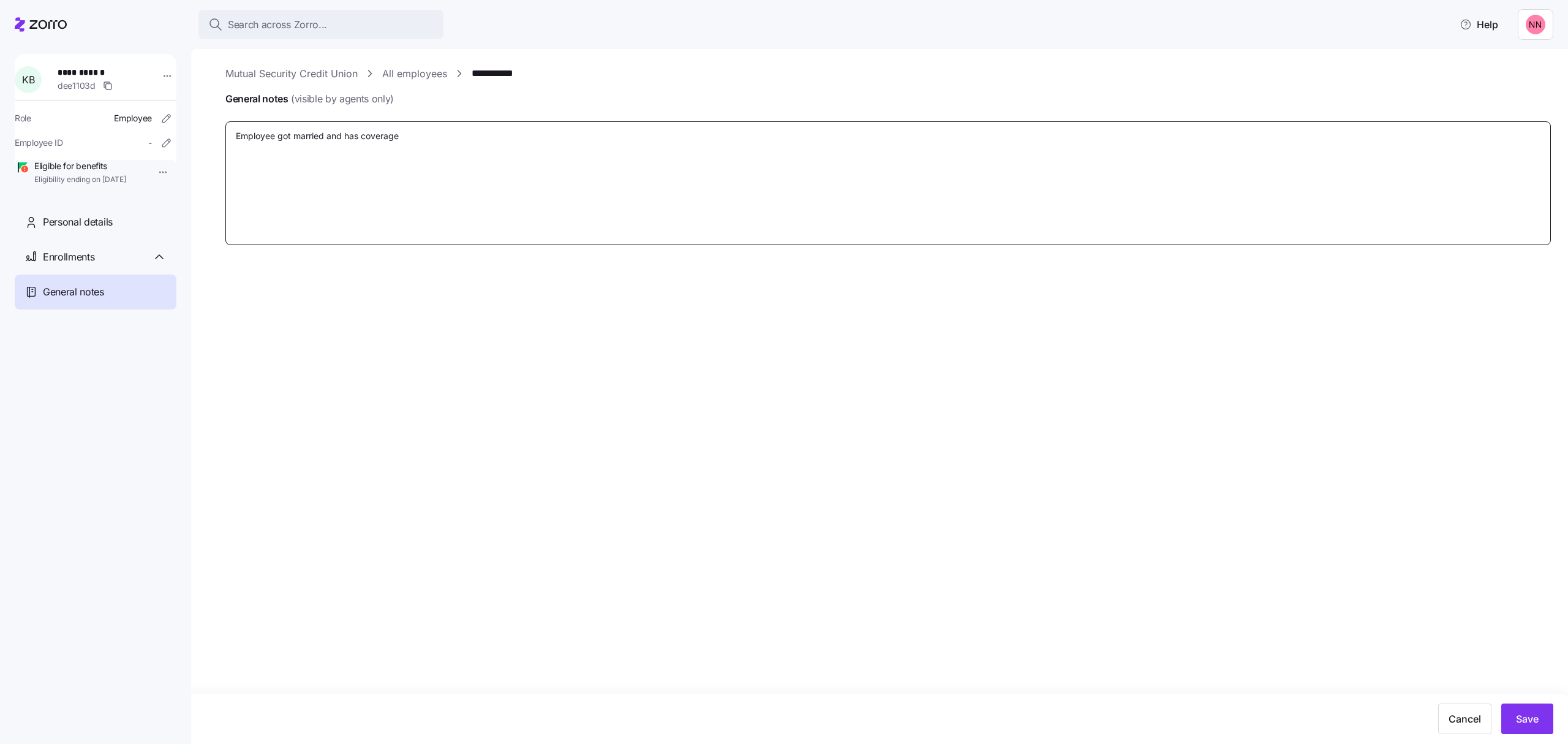
type textarea "Employee got married and has coverage u"
type textarea "x"
type textarea "Employee got married and has coverage un"
type textarea "x"
type textarea "Employee got married and has coverage und"
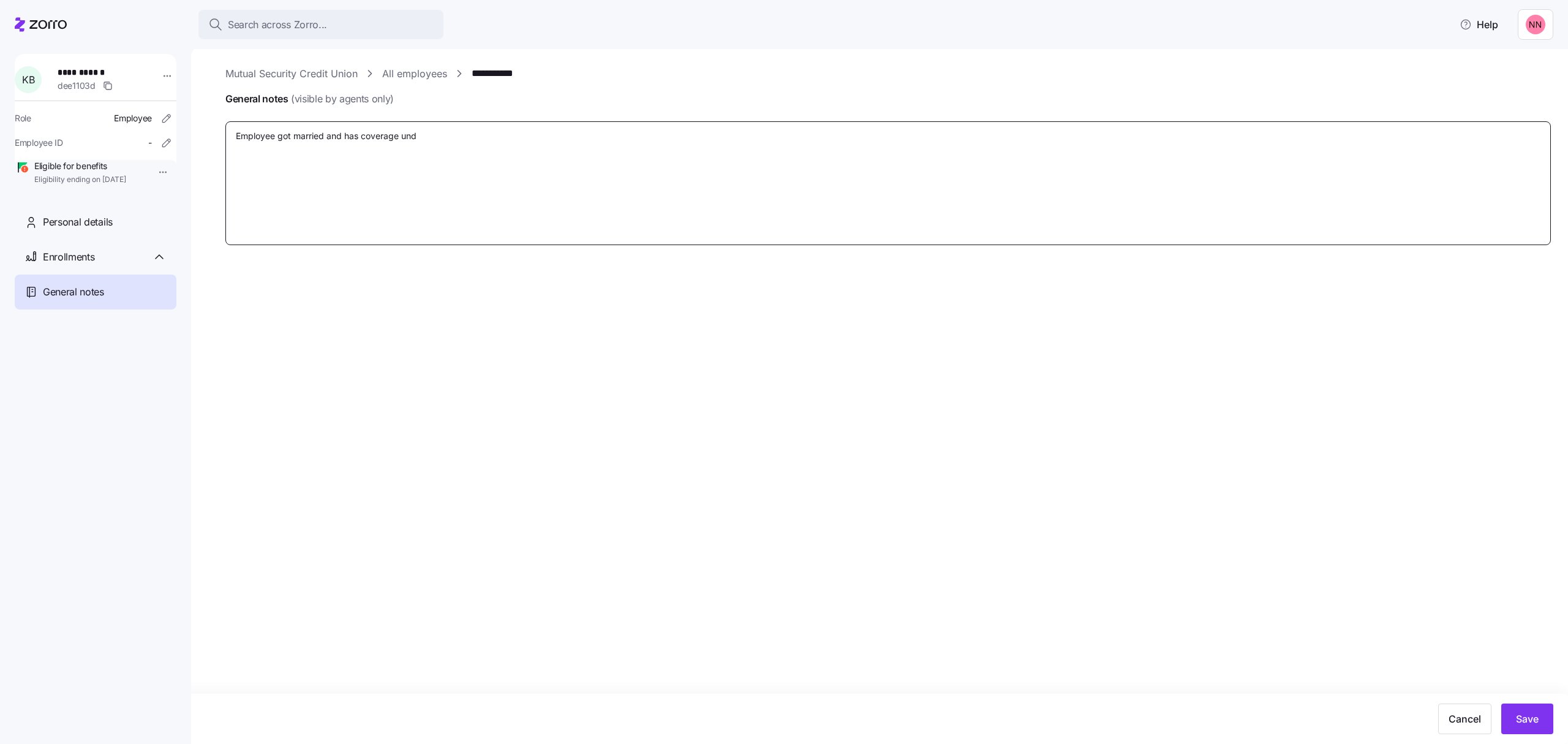
type textarea "x"
type textarea "Employee got married and has coverage unde"
type textarea "x"
type textarea "Employee got married and has coverage under"
type textarea "x"
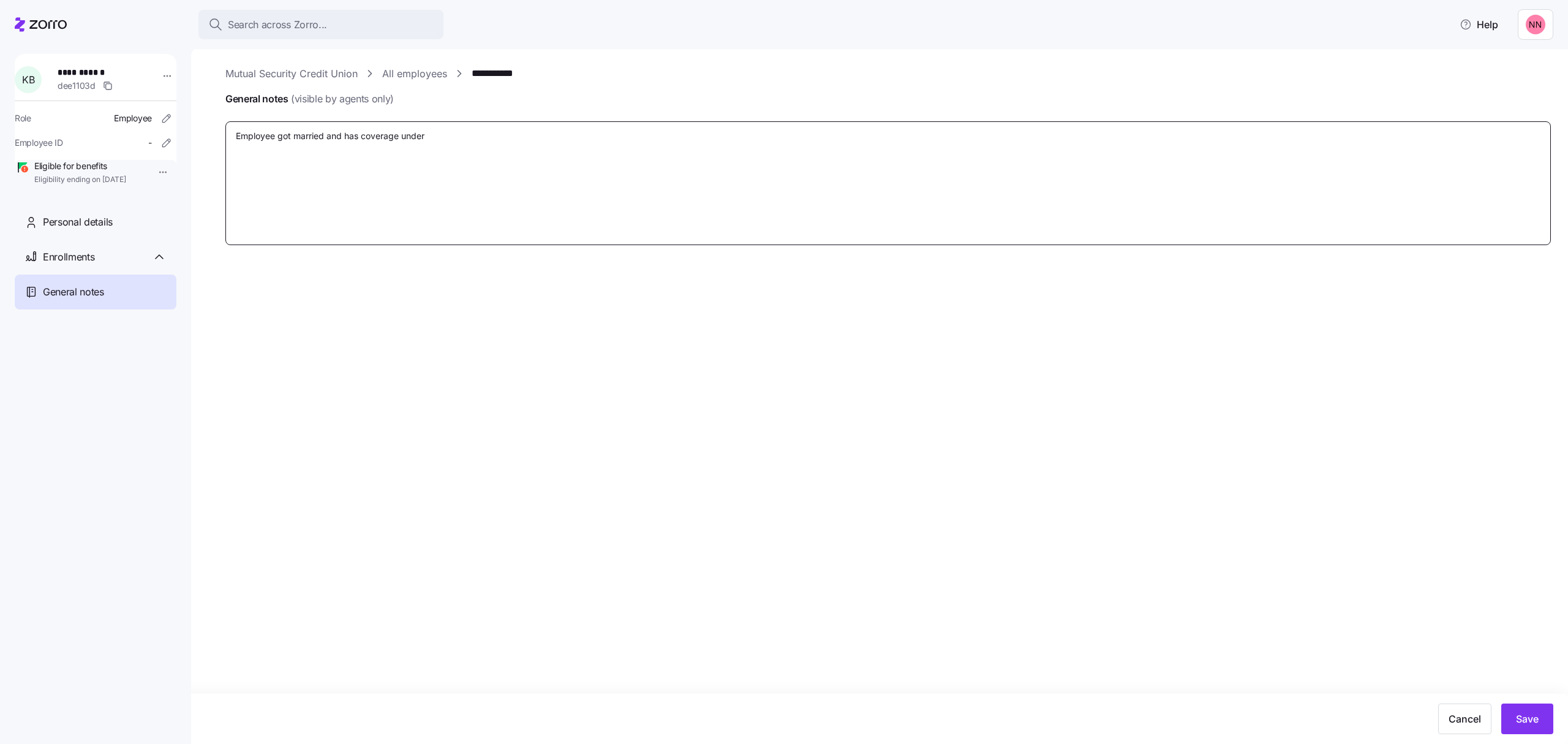
type textarea "Employee got married and has coverage under"
type textarea "x"
type textarea "Employee got married and has coverage under s"
type textarea "x"
type textarea "Employee got married and has coverage under sp"
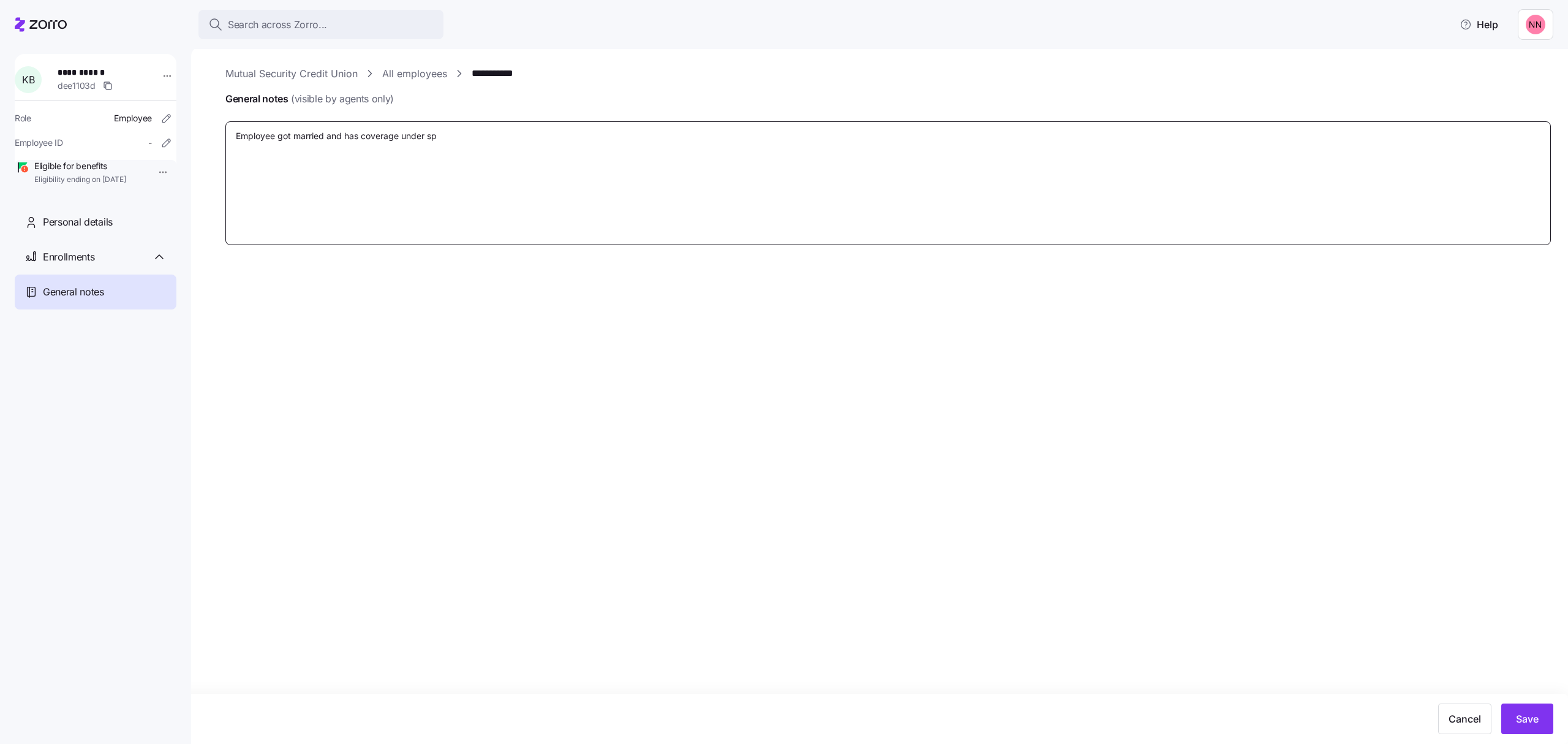
type textarea "x"
type textarea "Employee got married and has coverage under spo"
type textarea "x"
type textarea "Employee got married and has coverage under spou"
type textarea "x"
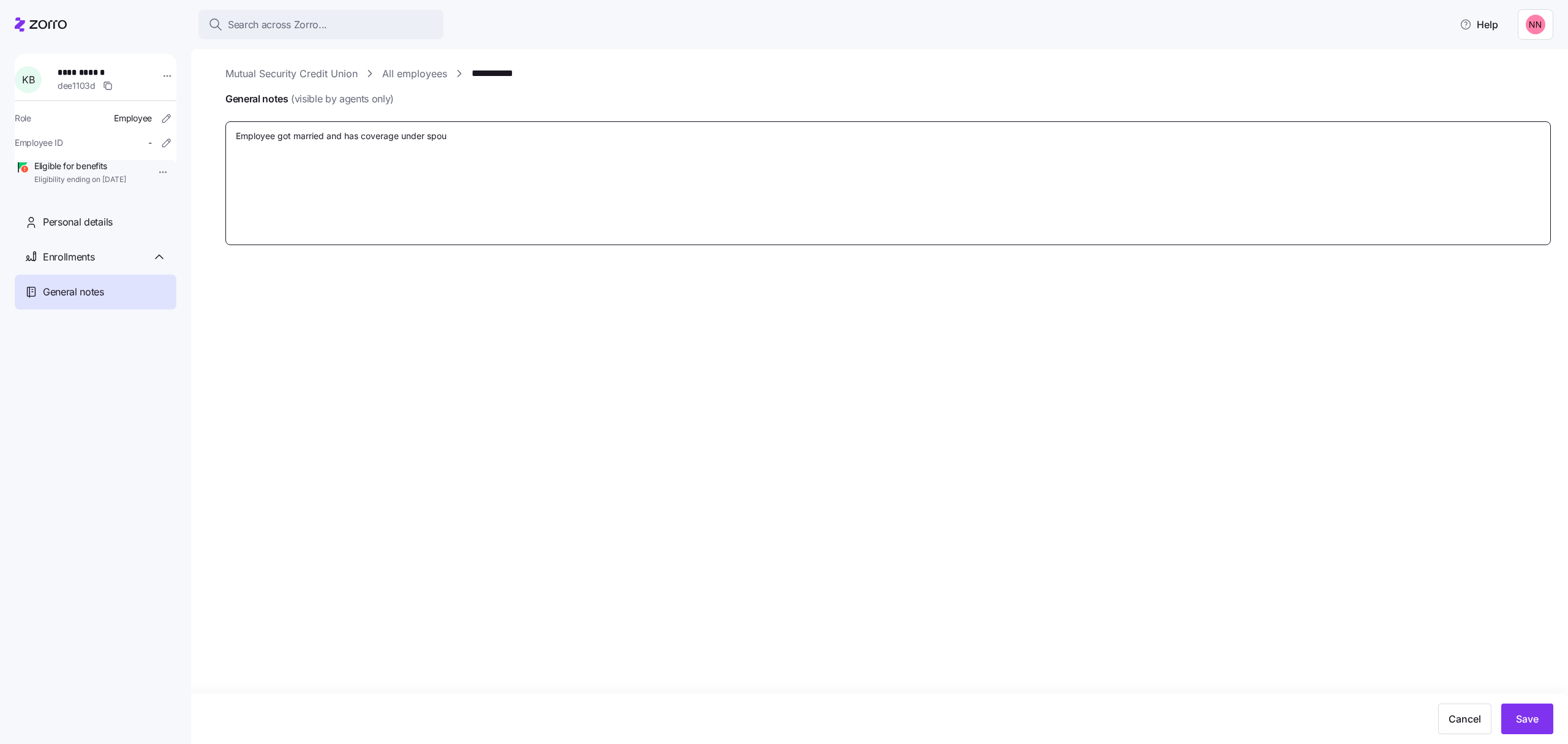
type textarea "Employee got married and has coverage under spous"
type textarea "x"
type textarea "Employee got married and has coverage under spouse"
type textarea "x"
type textarea "Employee got married and has coverage under spouse"
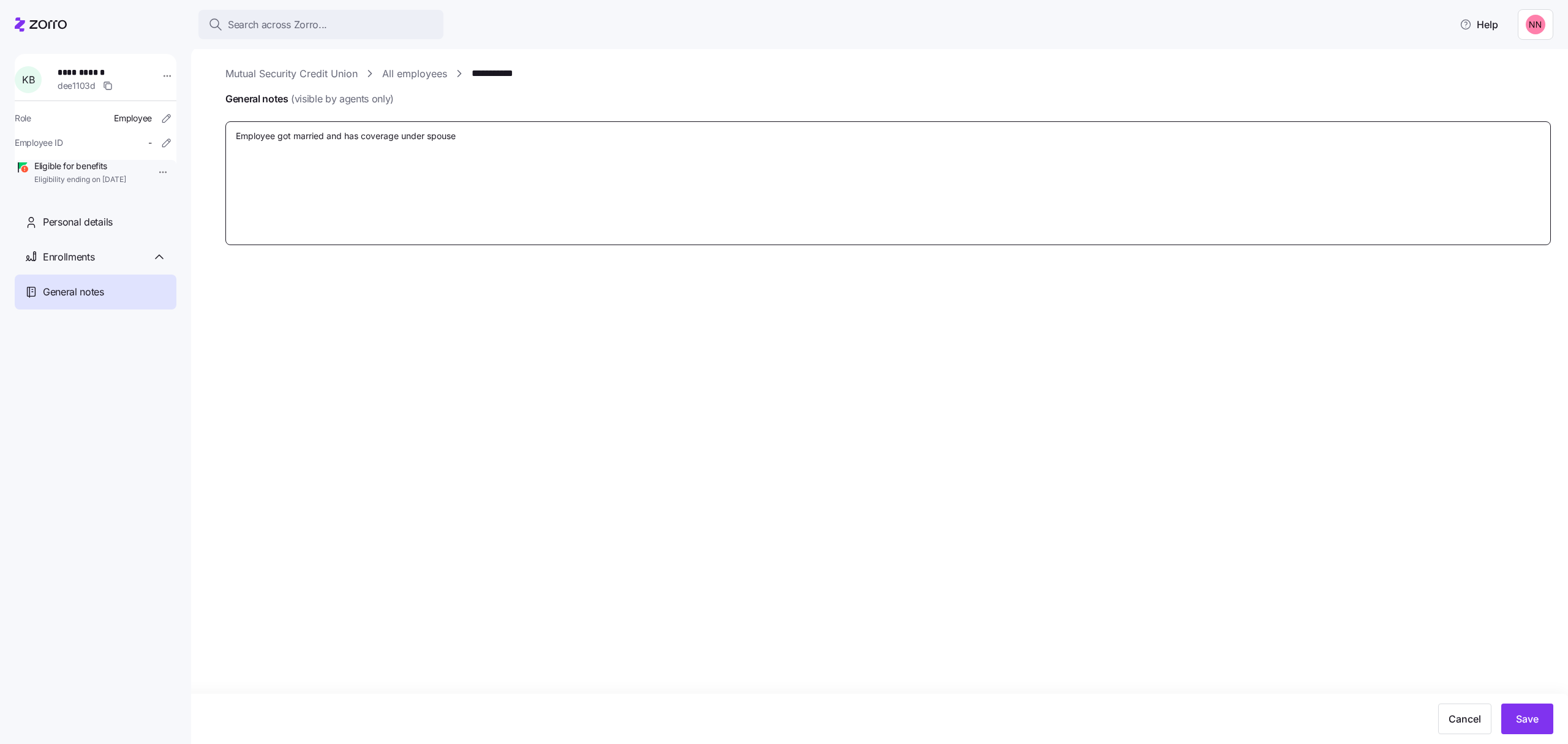
type textarea "x"
type textarea "Employee got married and has coverage under spouse a"
type textarea "x"
type textarea "Employee got married and has coverage under spouse as"
type textarea "x"
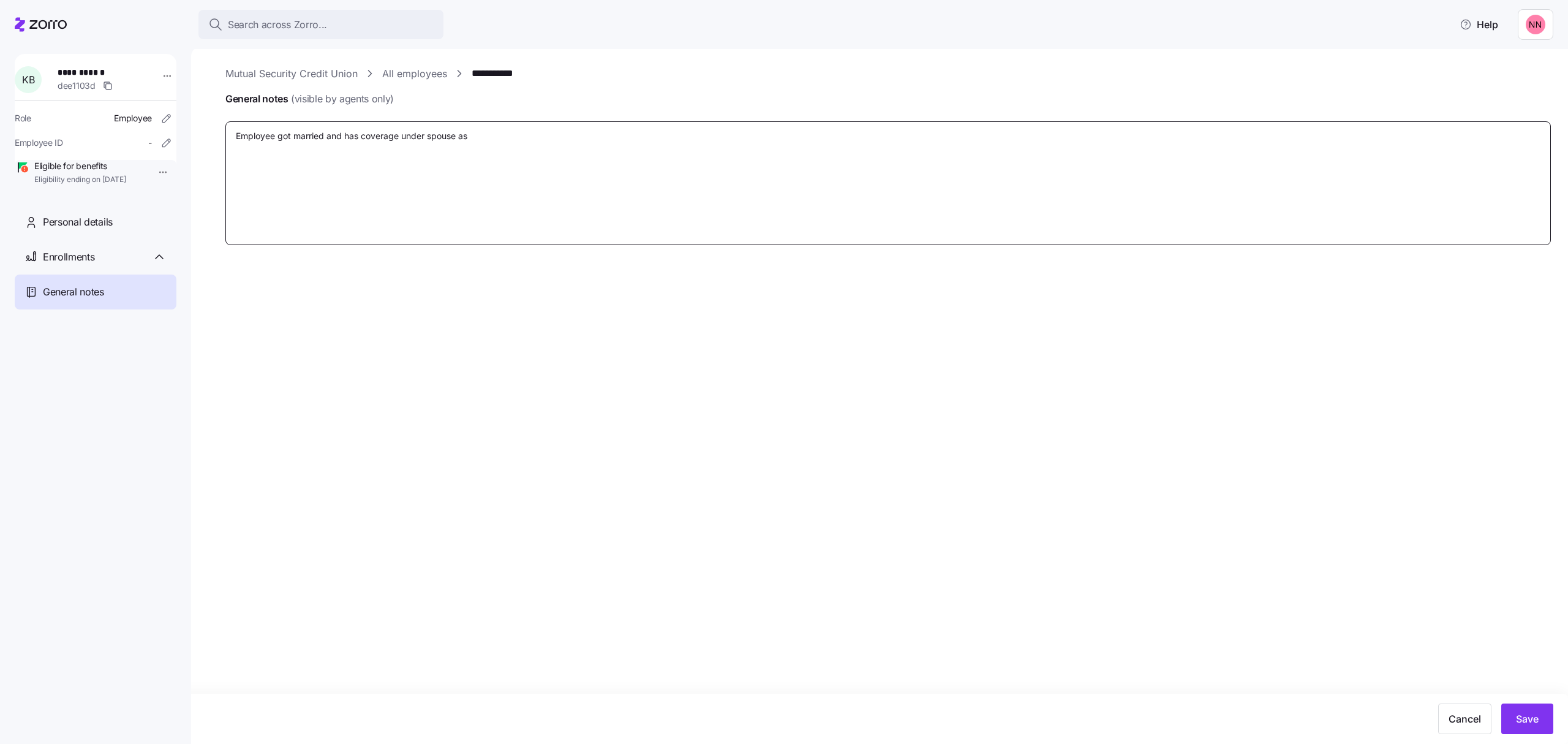
type textarea "Employee got married and has coverage under spouse as"
type textarea "x"
type textarea "Employee got married and has coverage under spouse as o"
type textarea "x"
type textarea "Employee got married and has coverage under spouse as of"
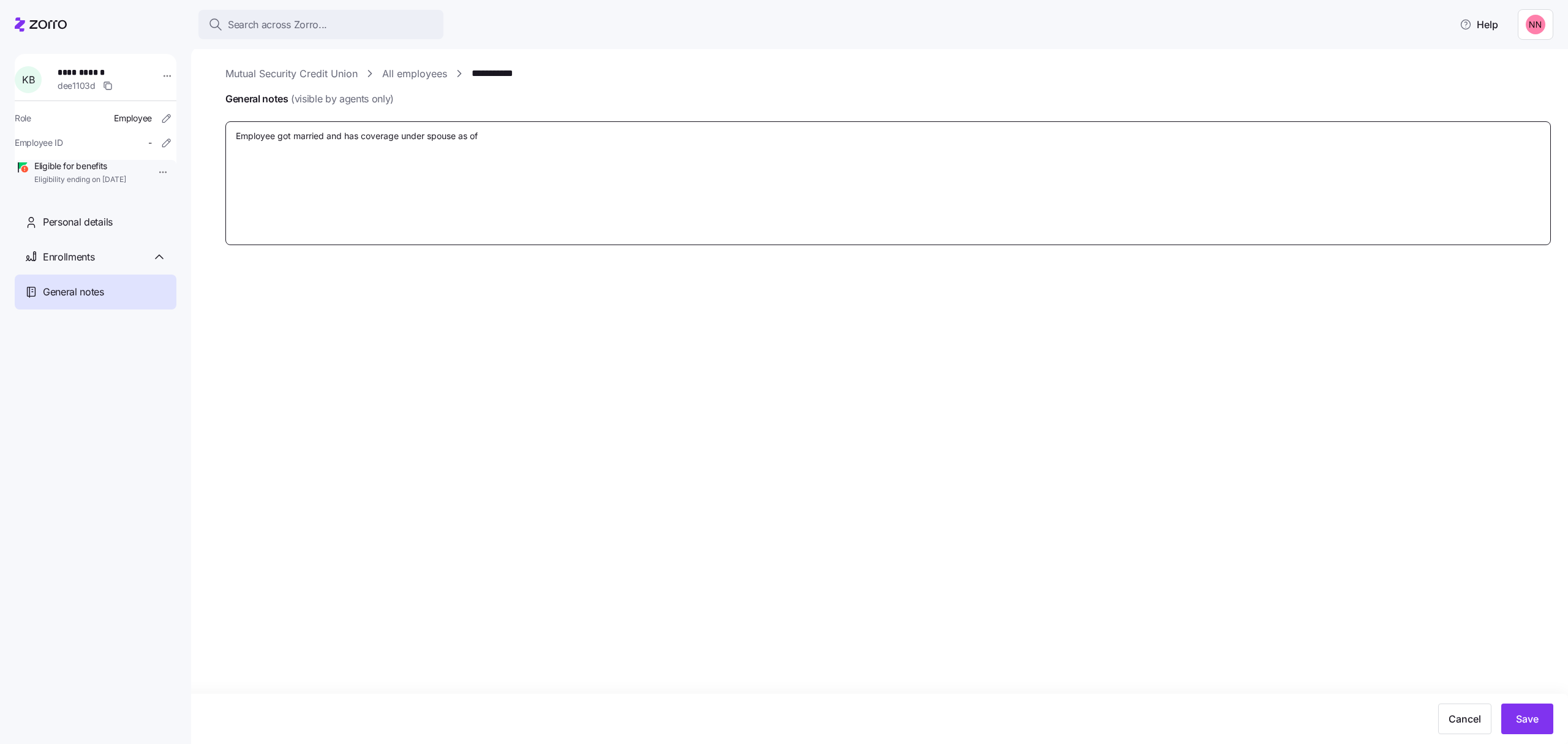
type textarea "x"
type textarea "Employee got married and has coverage under spouse as of"
type textarea "x"
type textarea "Employee got married and has coverage under spouse as of 9"
type textarea "x"
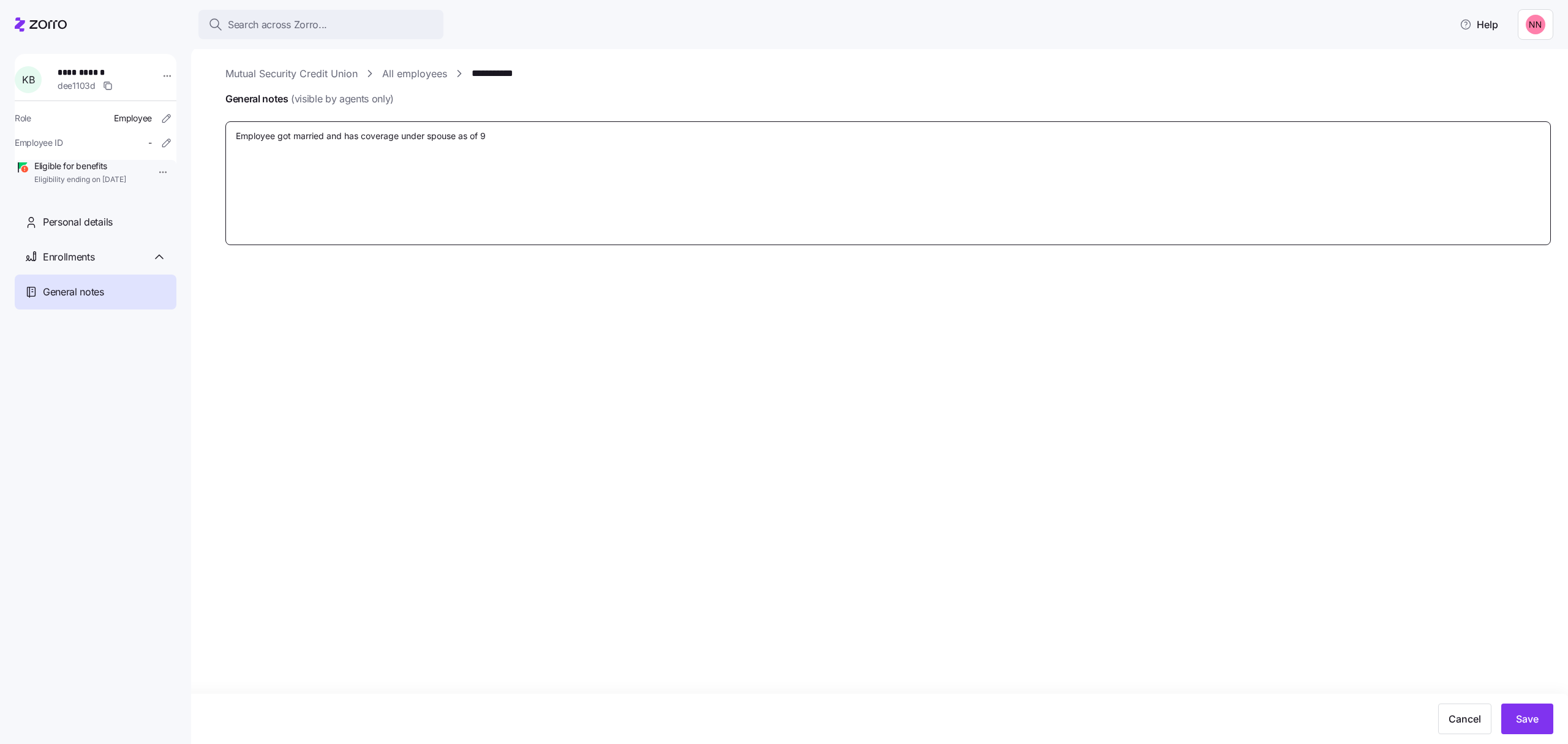
type textarea "Employee got married and has coverage under spouse as of 9/"
type textarea "x"
type textarea "Employee got married and has coverage under spouse as of 9/2"
type textarea "x"
type textarea "Employee got married and has coverage under spouse as of 9/2/"
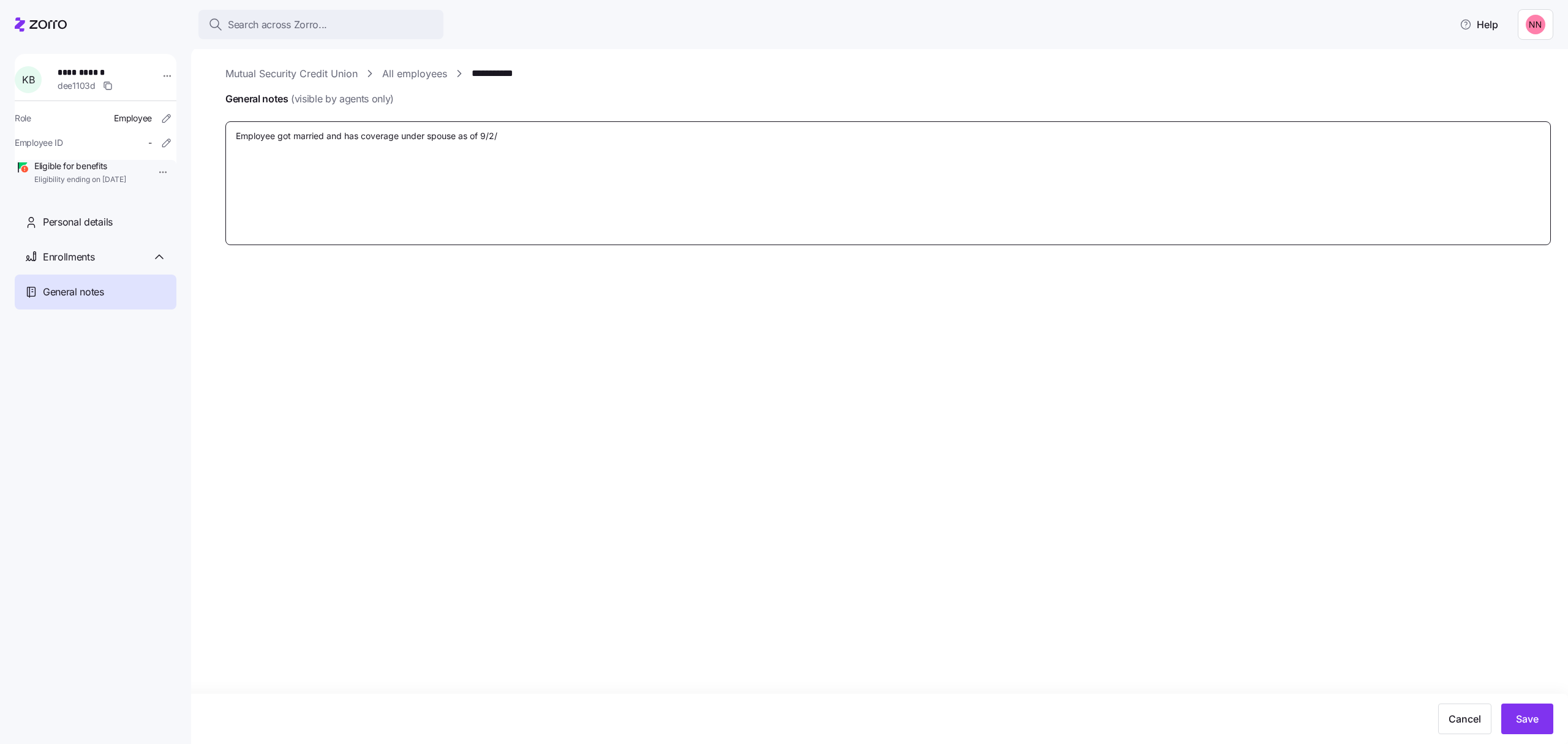
type textarea "x"
type textarea "Employee got married and has coverage under spouse as of 9/2"
type textarea "x"
type textarea "Employee got married and has coverage under spouse as of 9/20"
type textarea "x"
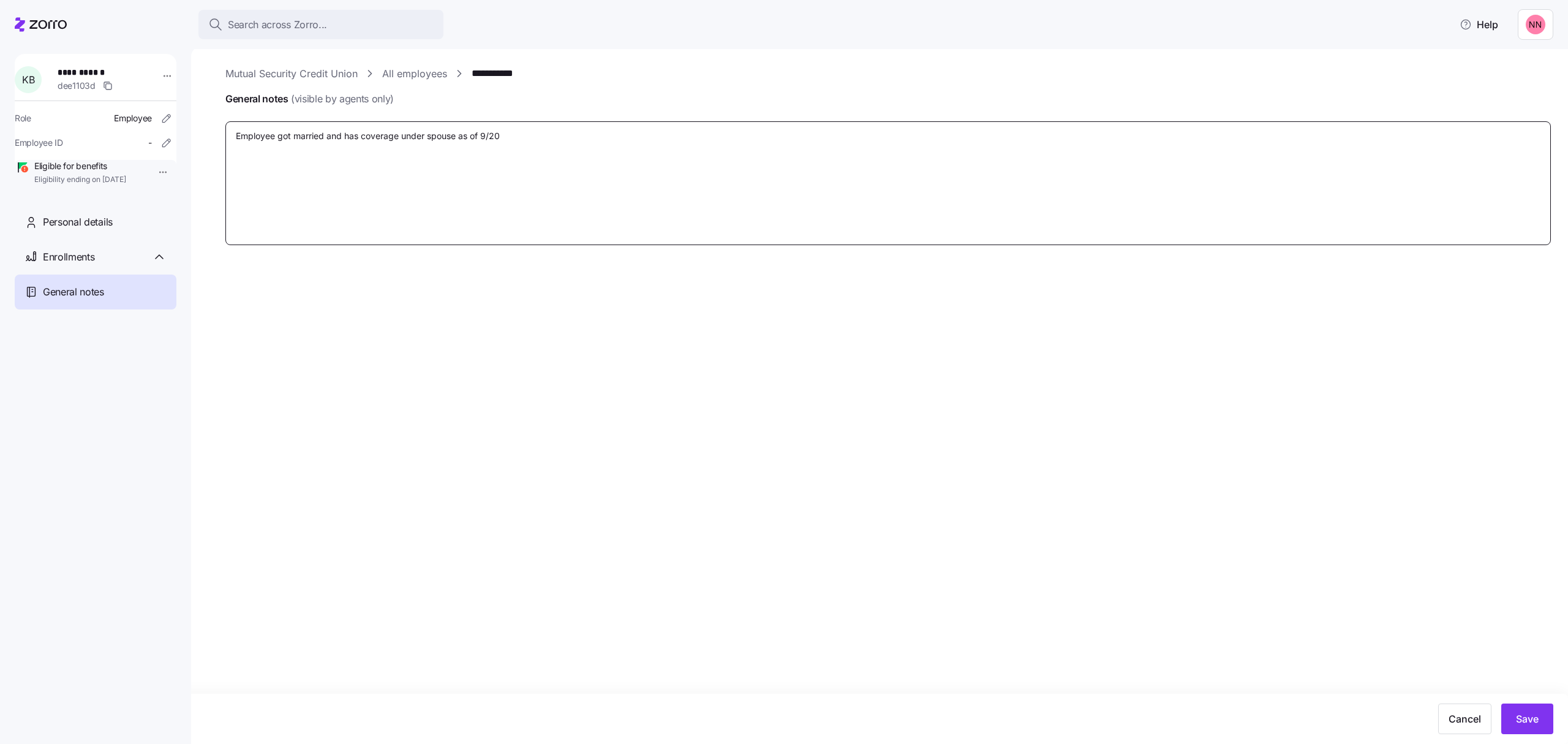
type textarea "Employee got married and has coverage under spouse as of 9/20/"
type textarea "x"
type textarea "Employee got married and has coverage under spouse as of 9/20/2"
type textarea "x"
type textarea "Employee got married and has coverage under spouse as of [DATE]"
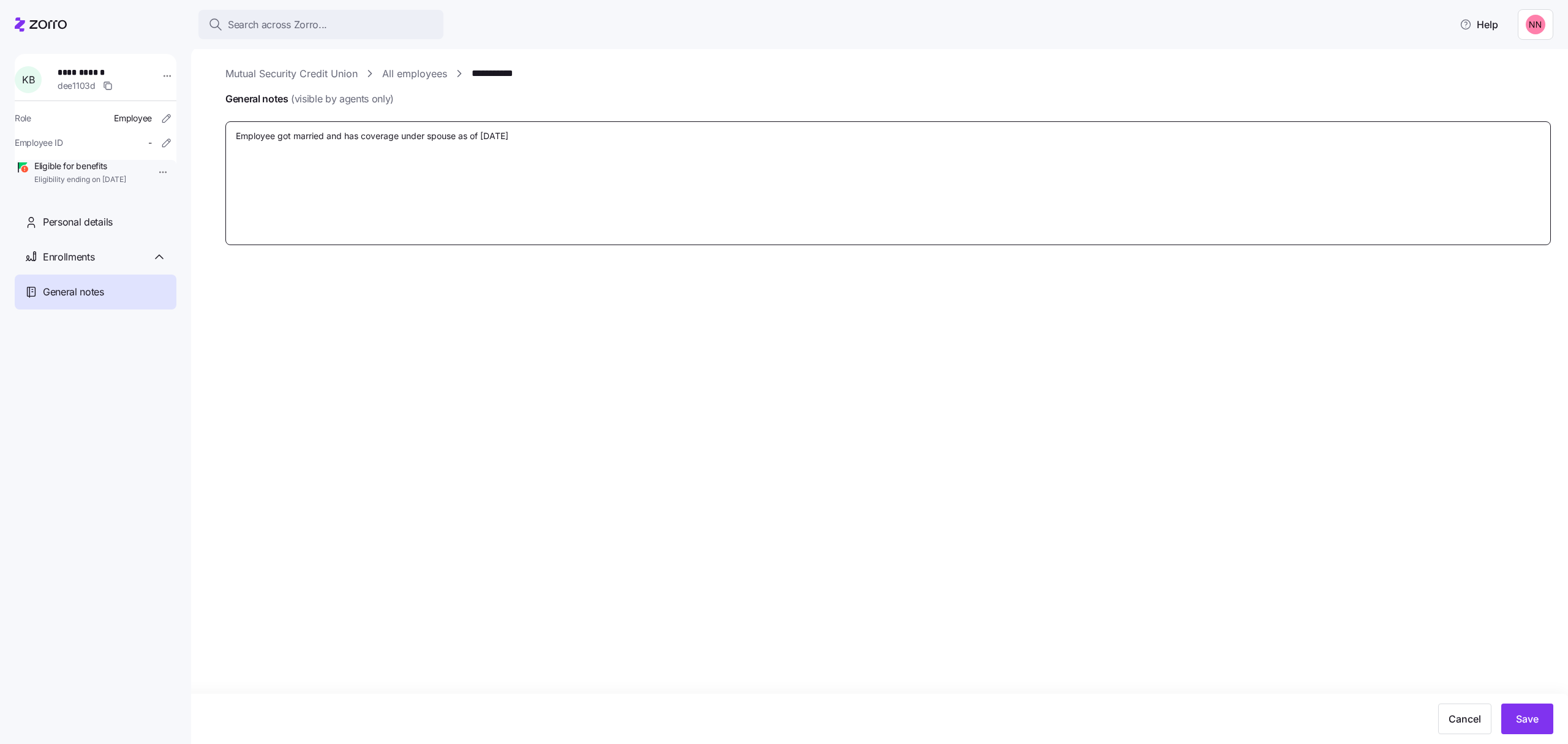
type textarea "x"
type textarea "Employee got married and has coverage under spouse as of [DATE]."
type textarea "x"
type textarea "Employee got married and has coverage under spouse as of [DATE]."
type textarea "x"
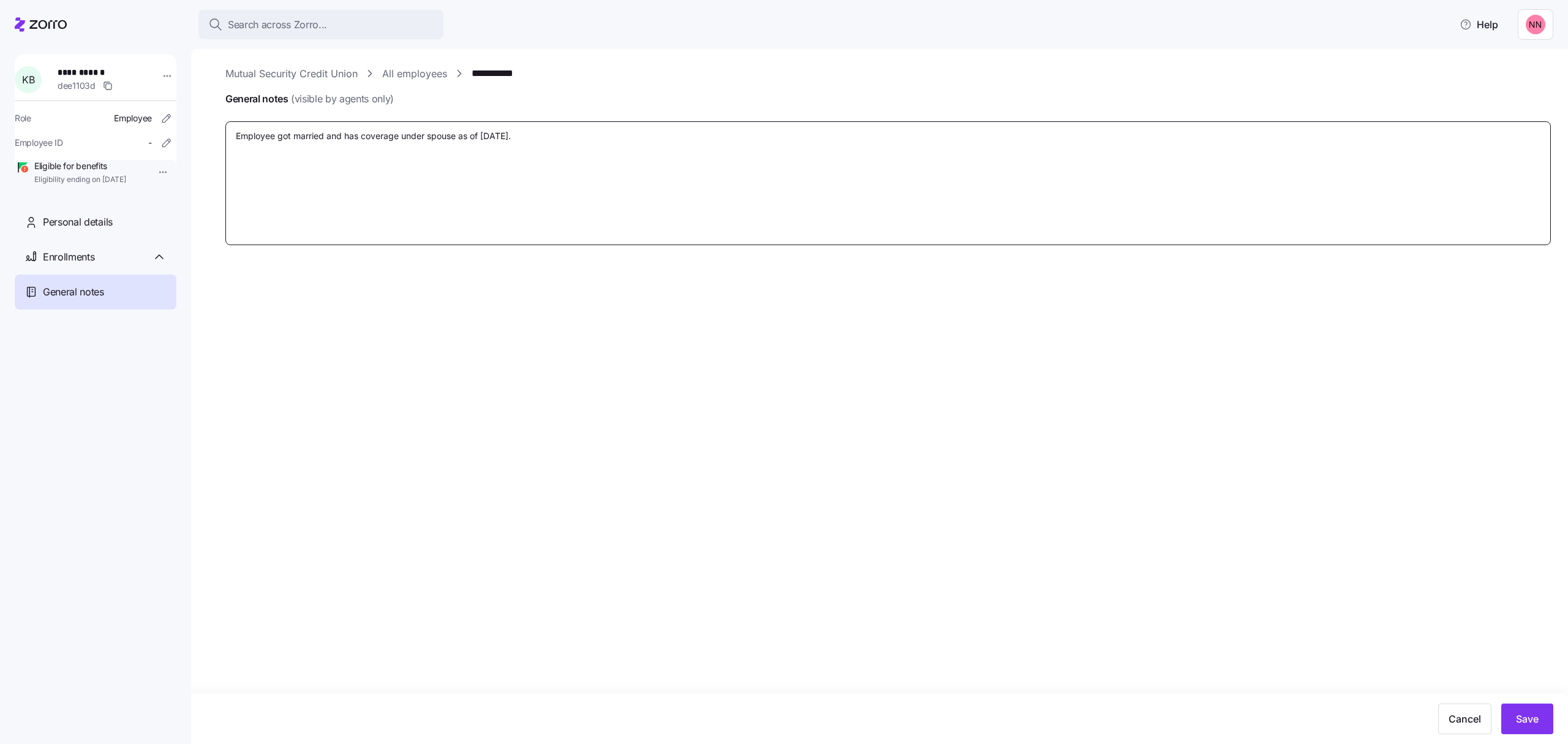
type textarea "Employee got married and has coverage under spouse as of [DATE]."
type textarea "x"
type textarea "Employee got married and has coverage under spouse as of [DATE]. E"
type textarea "x"
type textarea "Employee got married and has coverage under spouse as of [DATE]. EE"
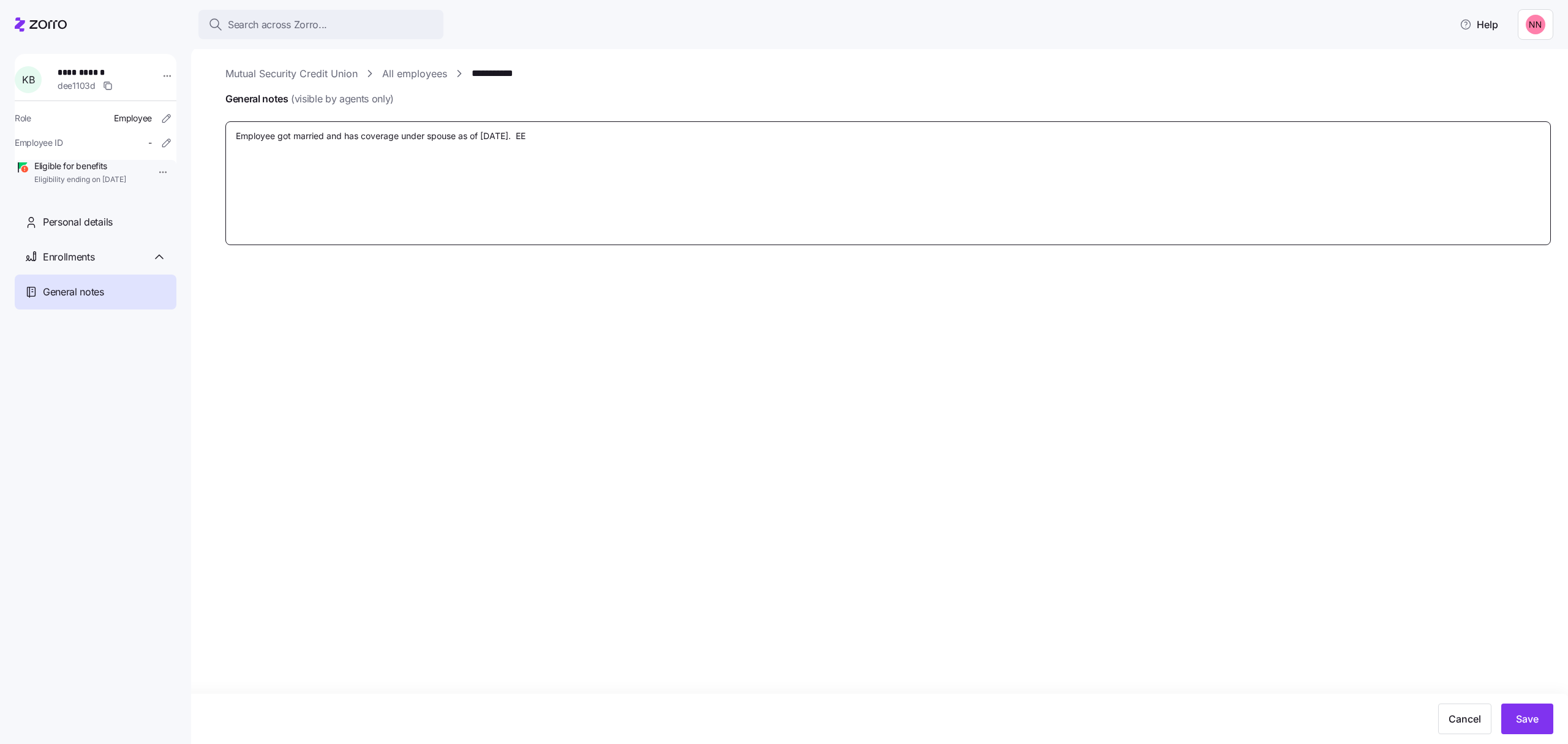
type textarea "x"
type textarea "Employee got married and has coverage under spouse as of [DATE]. EE"
type textarea "x"
type textarea "Employee got married and has coverage under spouse as of [DATE]. EE di"
type textarea "x"
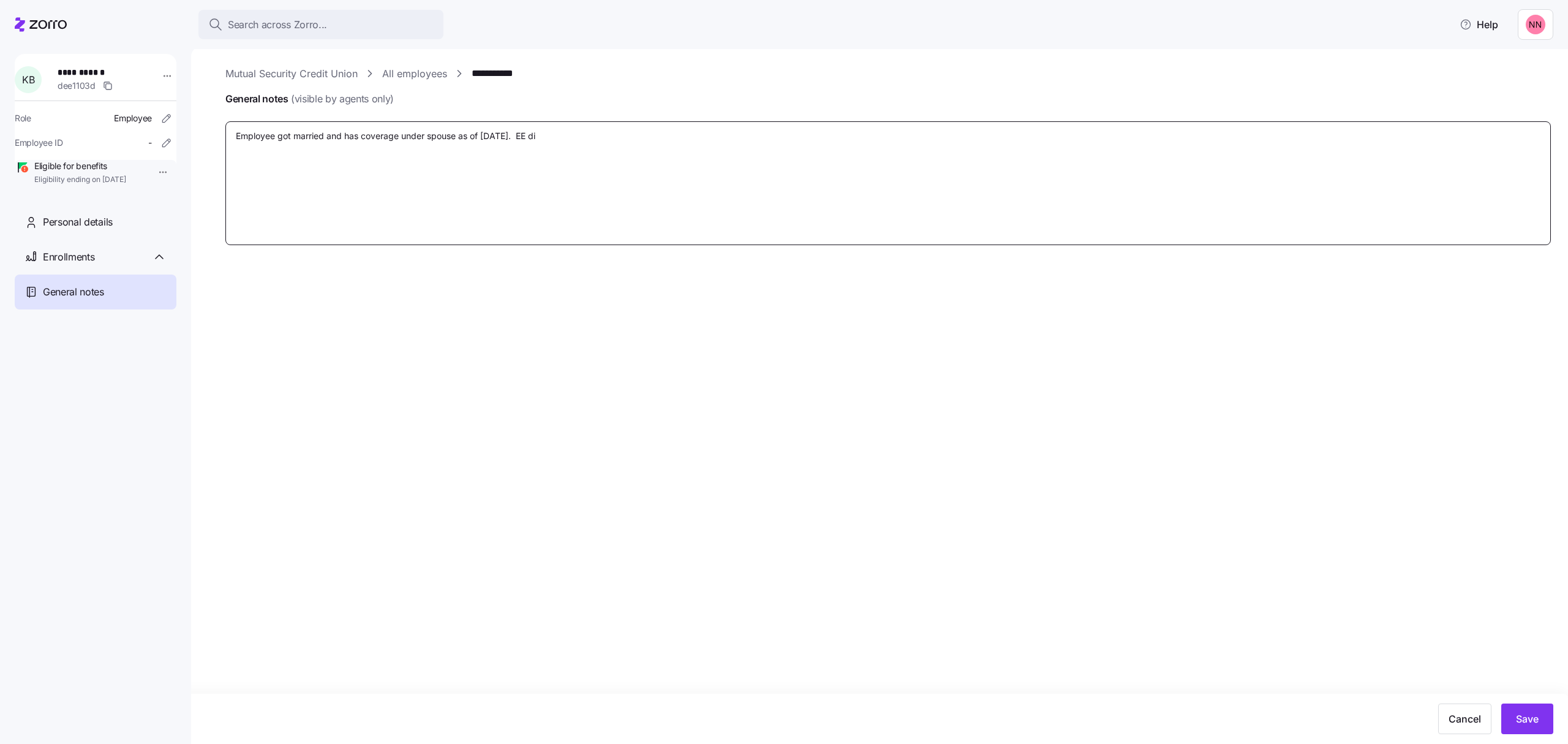
type textarea "Employee got married and has coverage under spouse as of [DATE]. EE did"
type textarea "x"
type textarea "Employee got married and has coverage under spouse as of [DATE]. EE didn"
type textarea "x"
type textarea "Employee got married and has coverage under spouse as of [DATE]. EE didn'"
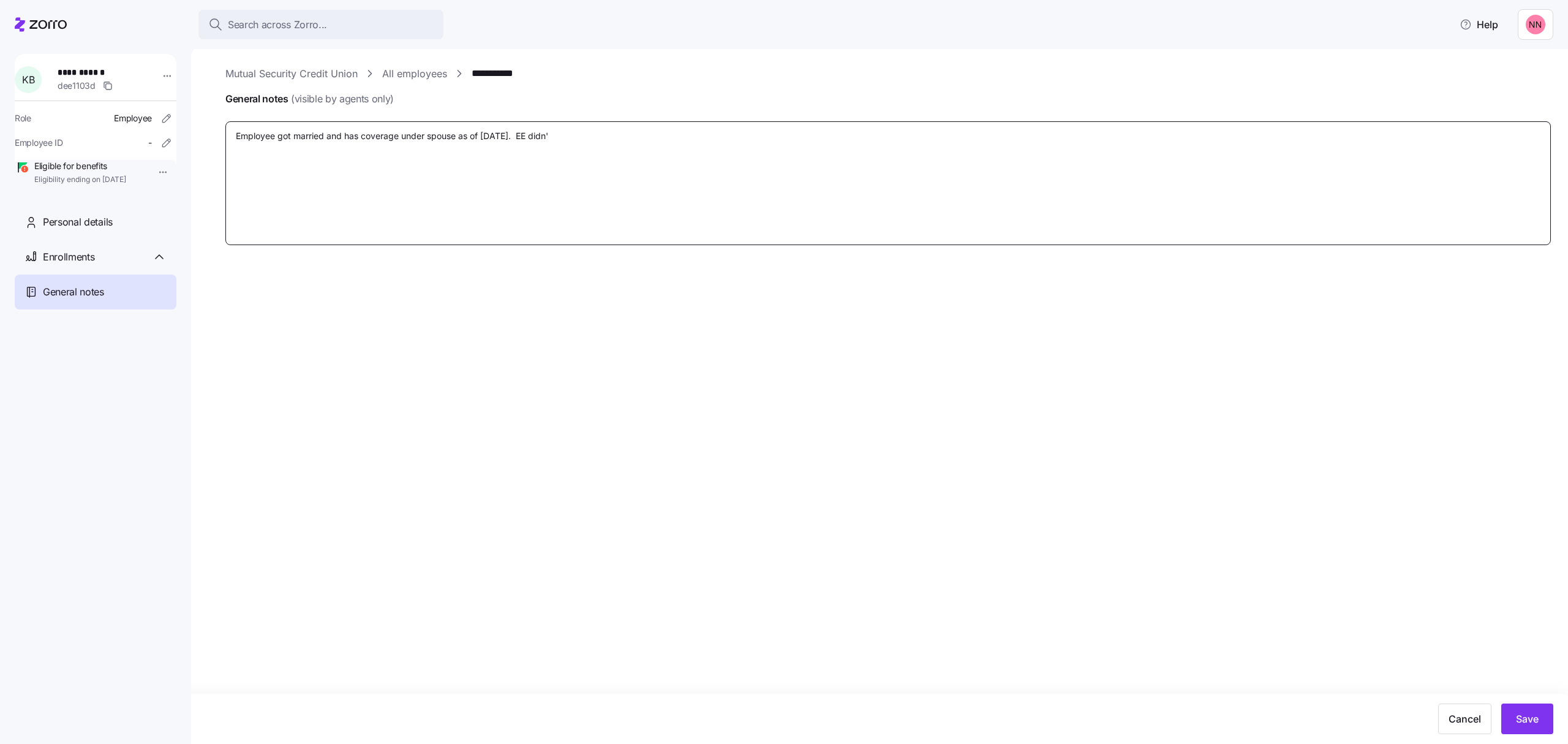
type textarea "x"
type textarea "Employee got married and has coverage under spouse as of [DATE]. EE didn't"
type textarea "x"
type textarea "Employee got married and has coverage under spouse as of [DATE]. EE didn't"
type textarea "x"
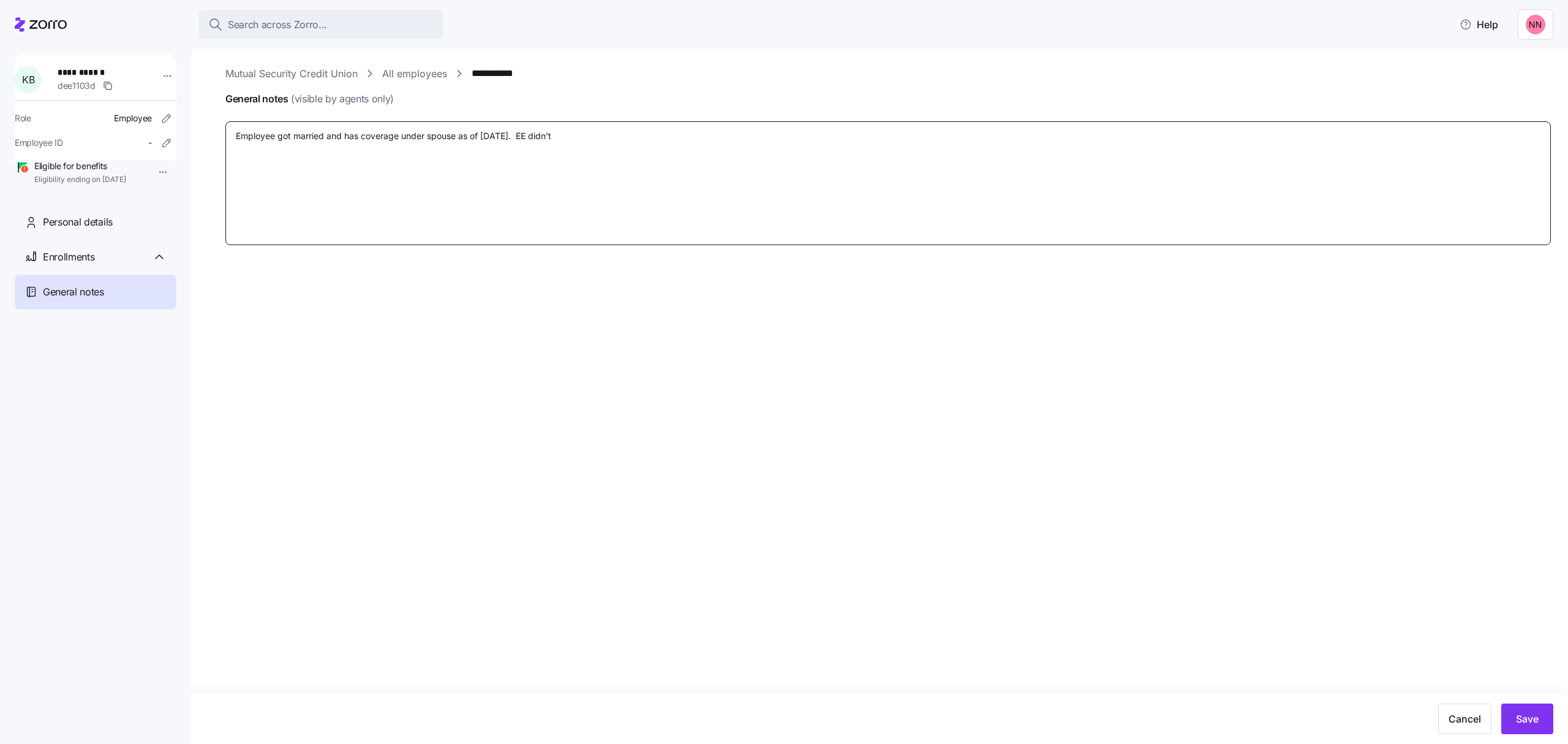
type textarea "Employee got married and has coverage under spouse as of [DATE]. EE didn't r"
type textarea "x"
type textarea "Employee got married and has coverage under spouse as of [DATE]. EE didn't re"
type textarea "x"
type textarea "Employee got married and has coverage under spouse as of [DATE]. EE didn't rep"
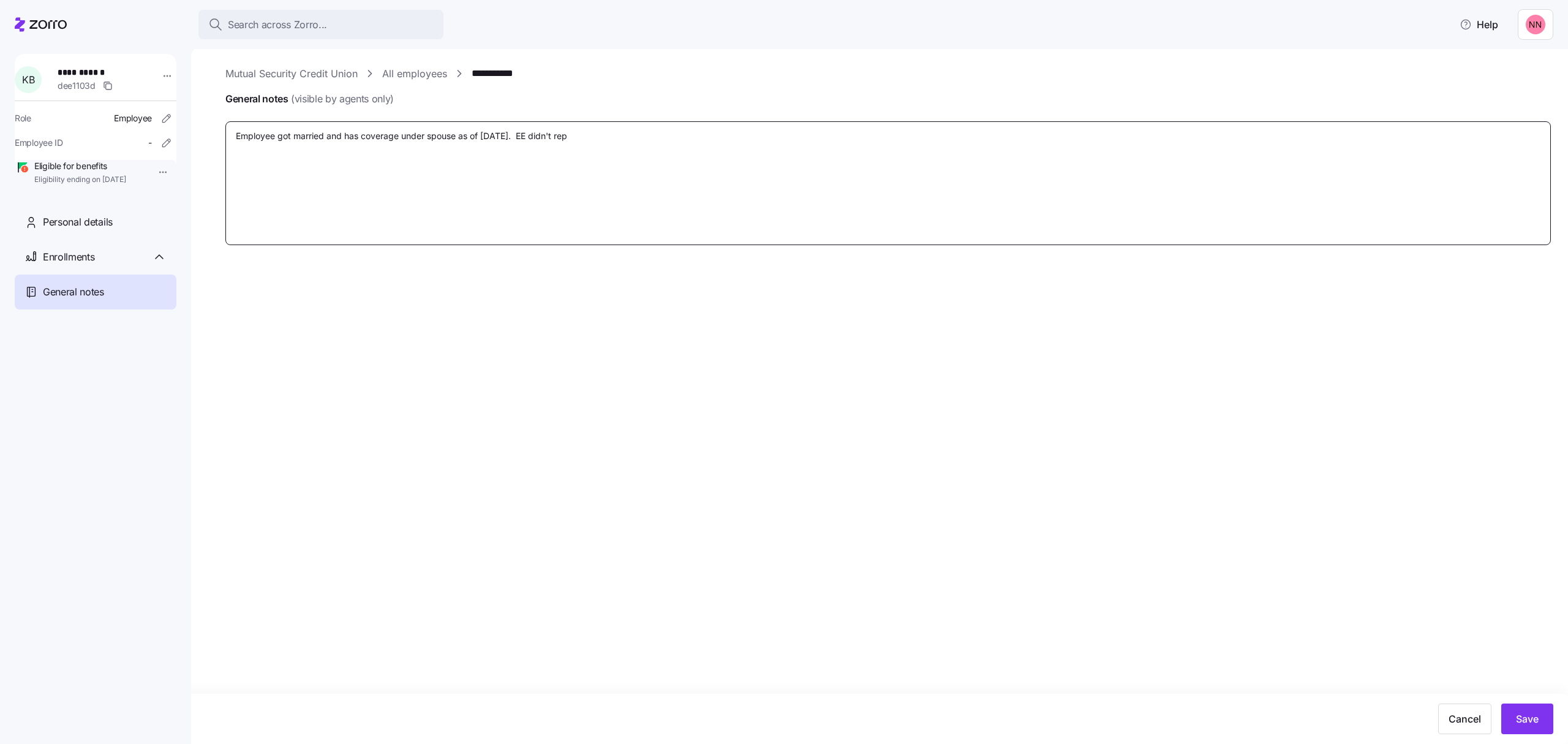
type textarea "x"
type textarea "Employee got married and has coverage under spouse as of [DATE]. EE didn't repo"
type textarea "x"
type textarea "Employee got married and has coverage under spouse as of [DATE]. EE didn't repor"
type textarea "x"
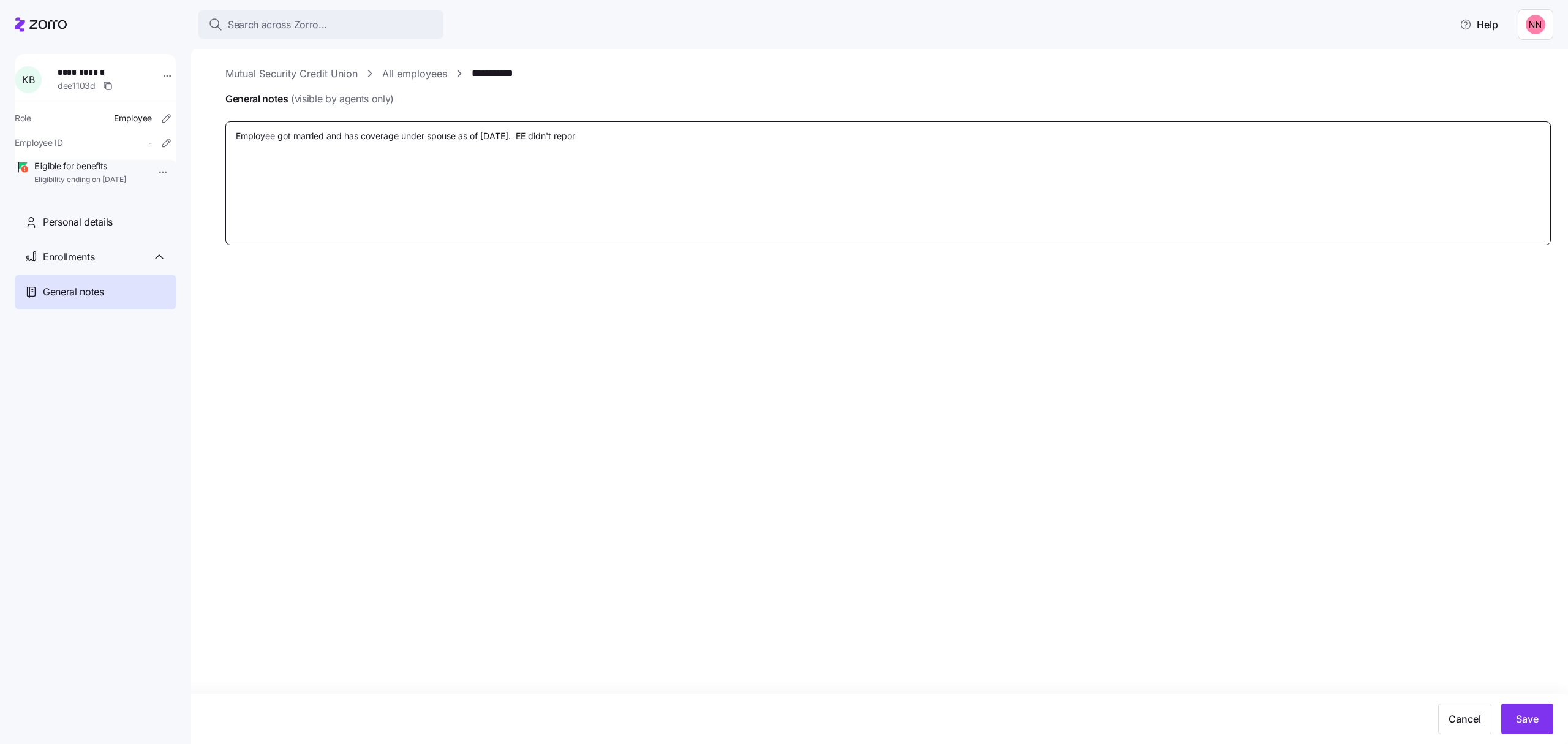
type textarea "Employee got married and has coverage under spouse as of [DATE]. EE didn't repo…"
type textarea "x"
type textarea "Employee got married and has coverage under spouse as of [DATE]. EE didn't repo…"
type textarea "x"
type textarea "Employee got married and has coverage under spouse as of [DATE]. EE didn't repo…"
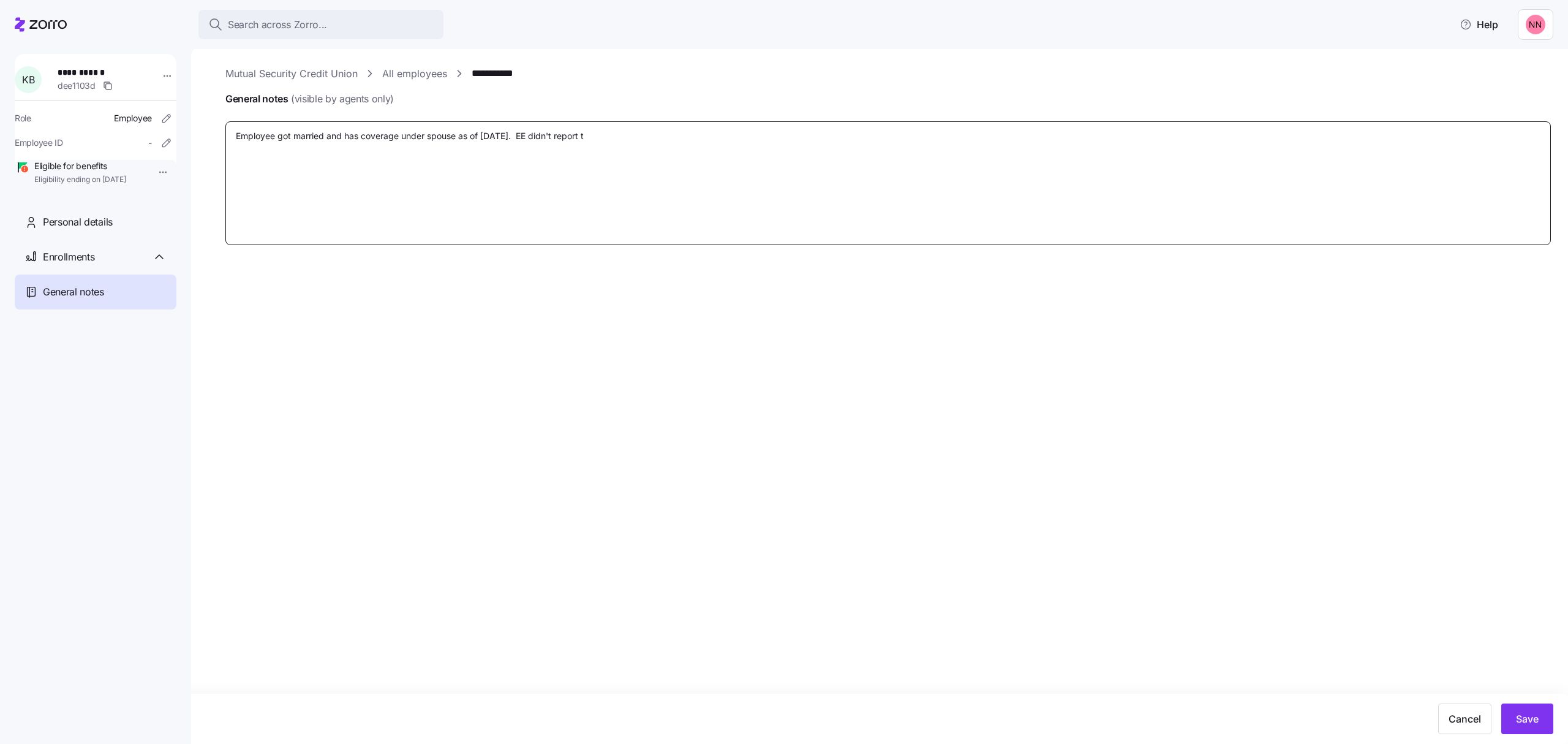
type textarea "x"
type textarea "Employee got married and has coverage under spouse as of [DATE]. EE didn't repo…"
type textarea "x"
type textarea "Employee got married and has coverage under spouse as of [DATE]. EE didn't repo…"
type textarea "x"
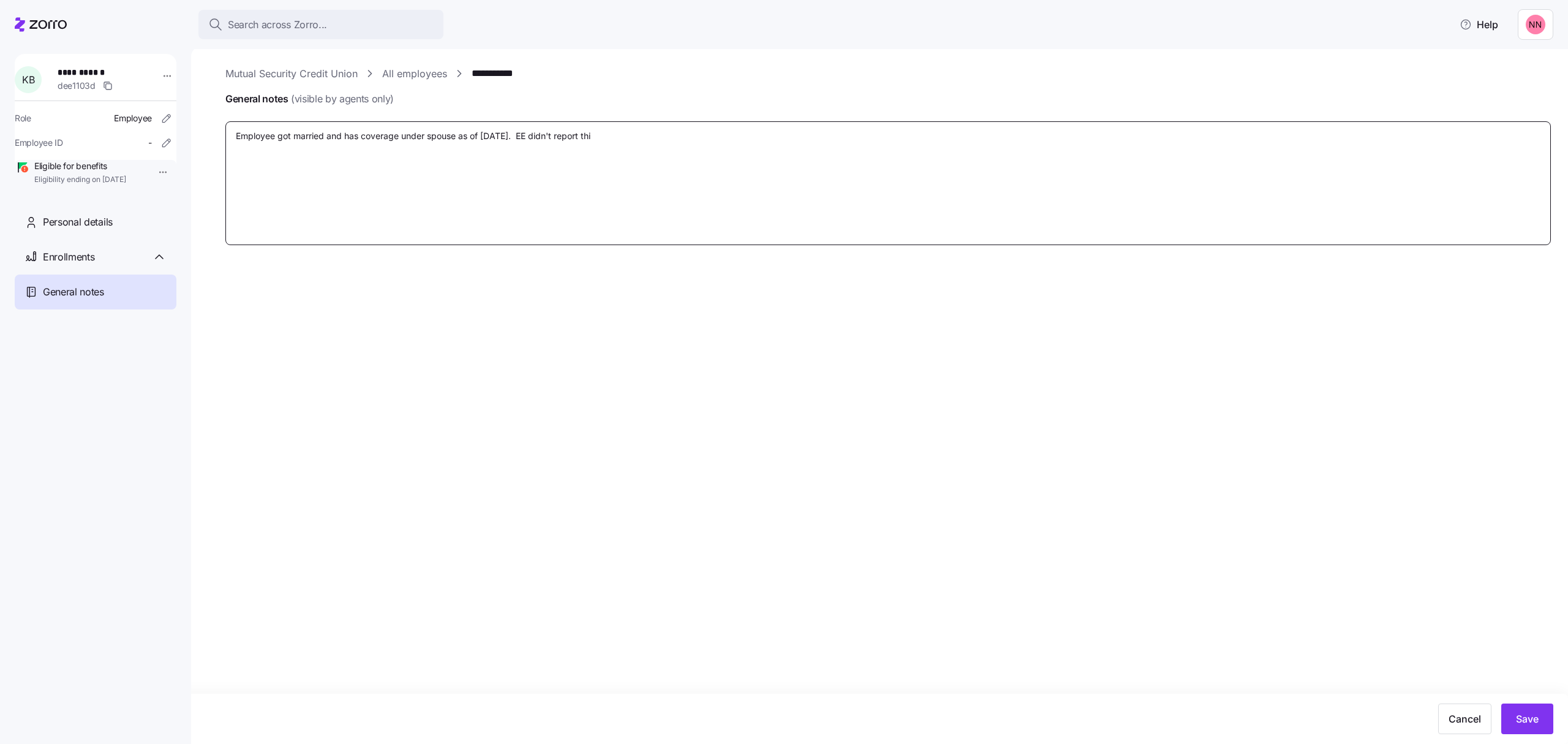
type textarea "Employee got married and has coverage under spouse as of [DATE]. EE didn't repo…"
type textarea "x"
type textarea "Employee got married and has coverage under spouse as of [DATE]. EE didn't repo…"
type textarea "x"
type textarea "Employee got married and has coverage under spouse as of [DATE]. EE didn't repo…"
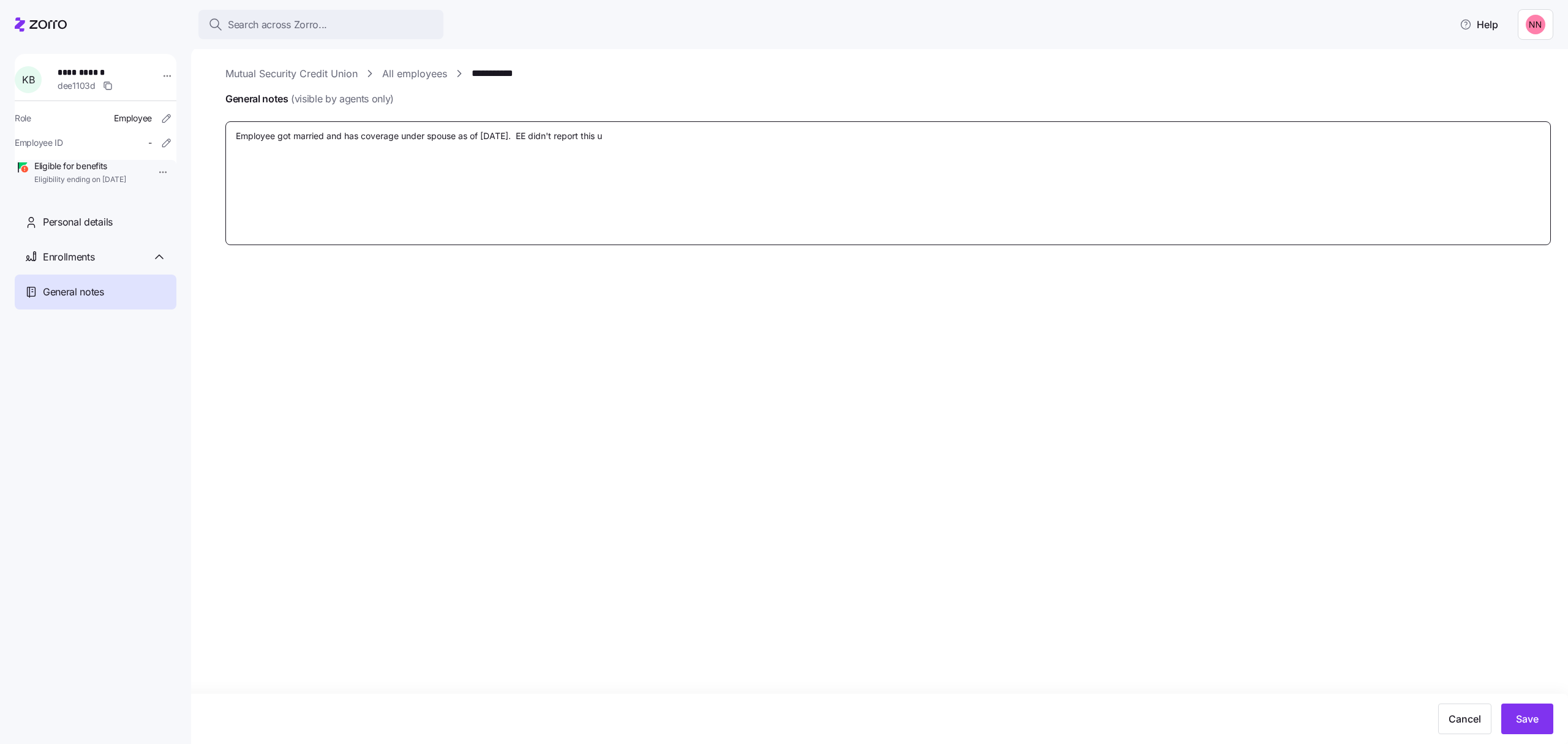
type textarea "x"
type textarea "Employee got married and has coverage under spouse as of [DATE]. EE didn't repo…"
type textarea "x"
type textarea "Employee got married and has coverage under spouse as of [DATE]. EE didn't repo…"
type textarea "x"
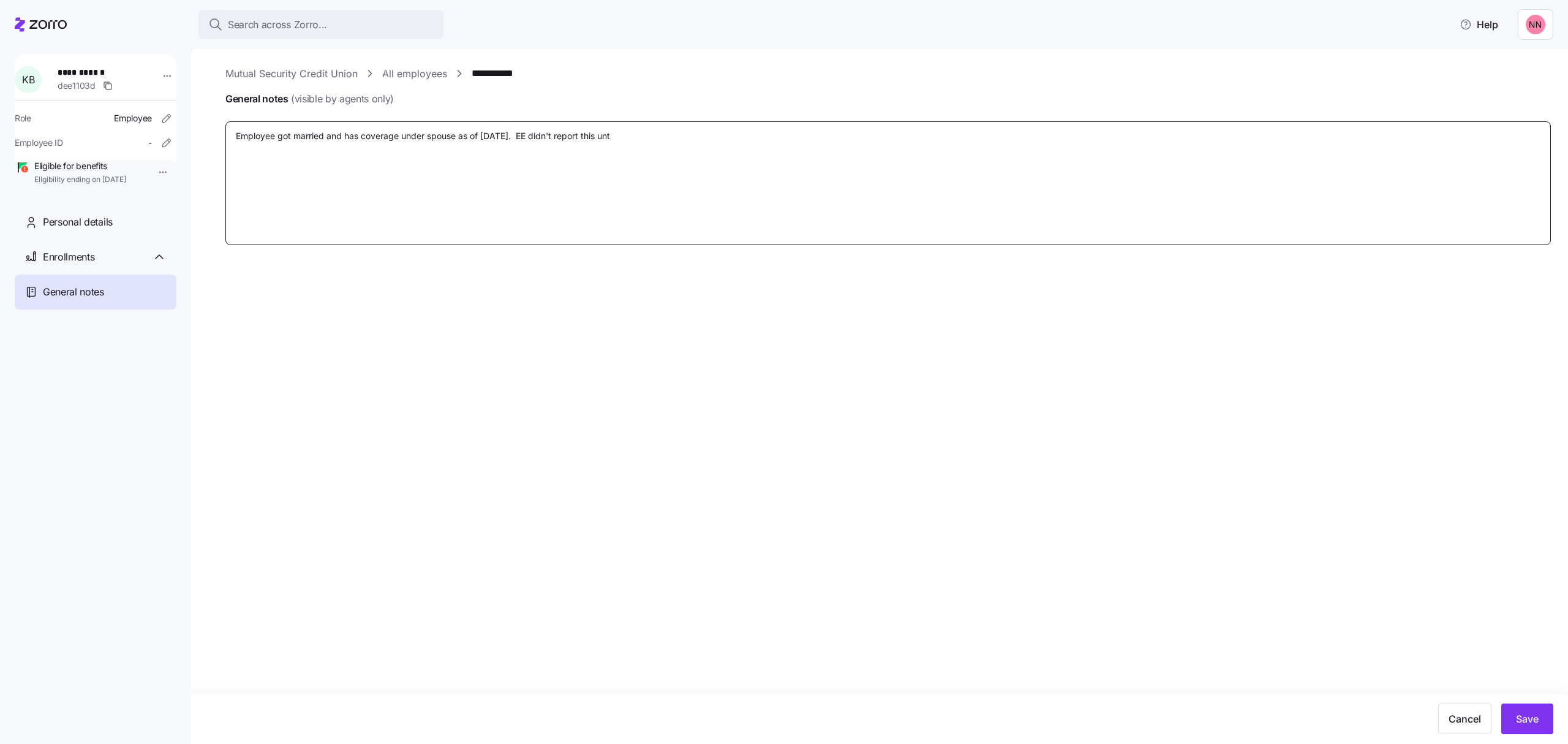
type textarea "Employee got married and has coverage under spouse as of [DATE]. EE didn't repo…"
type textarea "x"
type textarea "Employee got married and has coverage under spouse as of [DATE]. EE didn't repo…"
type textarea "x"
type textarea "Employee got married and has coverage under spouse as of [DATE]. EE didn't repo…"
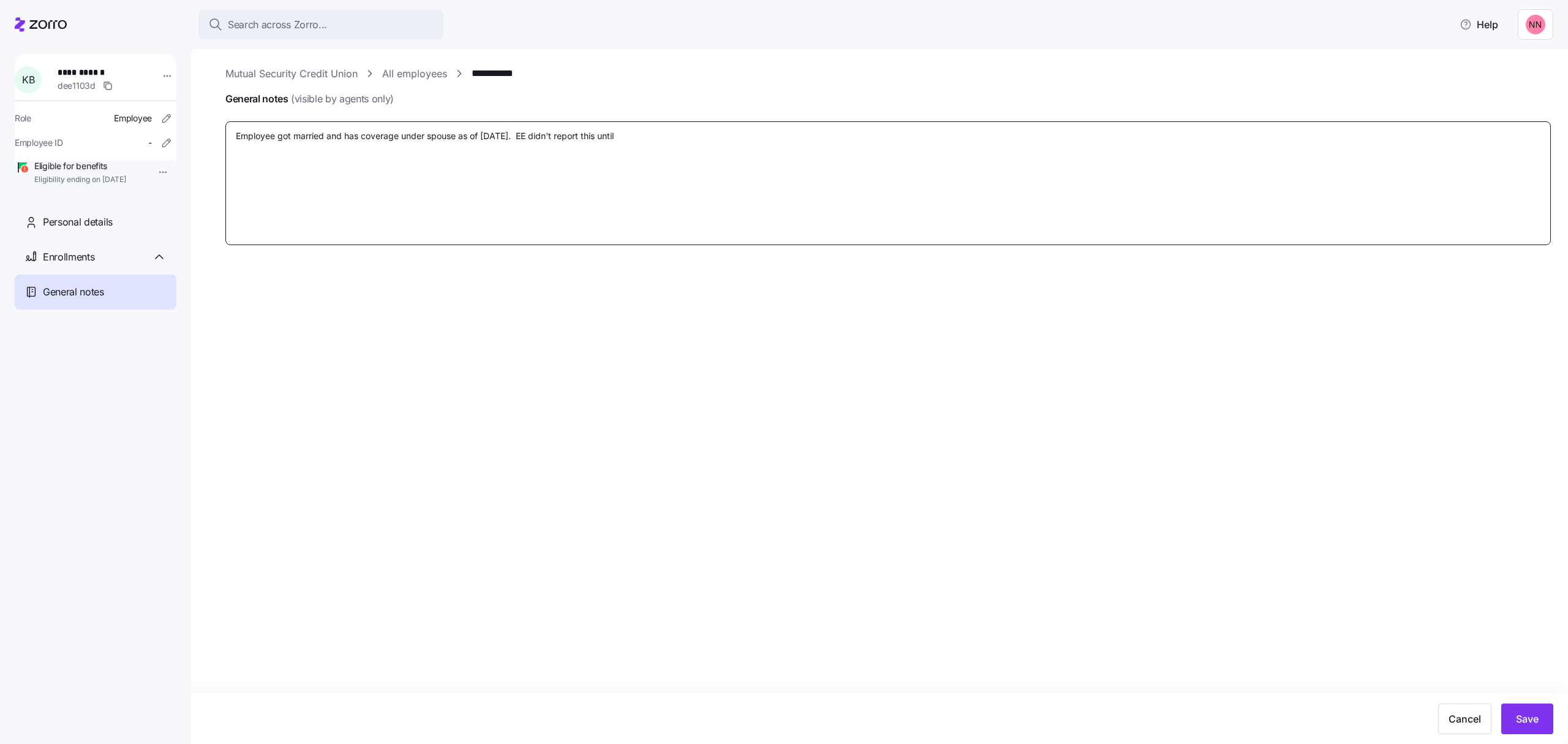
type textarea "x"
type textarea "Employee got married and has coverage under spouse as of [DATE]. EE didn't repo…"
type textarea "x"
type textarea "Employee got married and has coverage under spouse as of [DATE]. EE didn't repo…"
click at [1530, 719] on span "Save" at bounding box center [1527, 719] width 22 height 15
